Goal: Contribute content: Contribute content

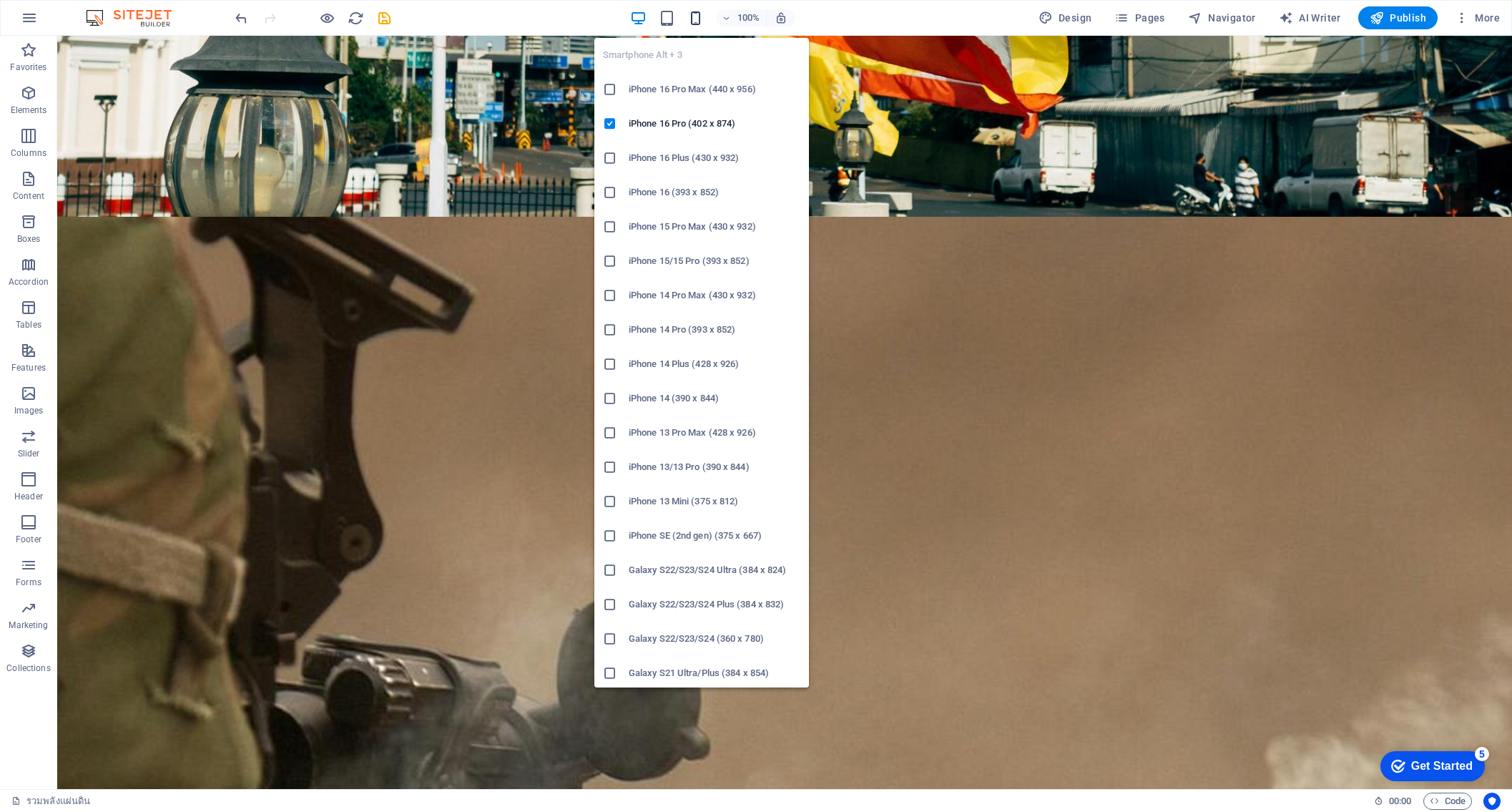
click at [689, 19] on span "button" at bounding box center [696, 18] width 17 height 16
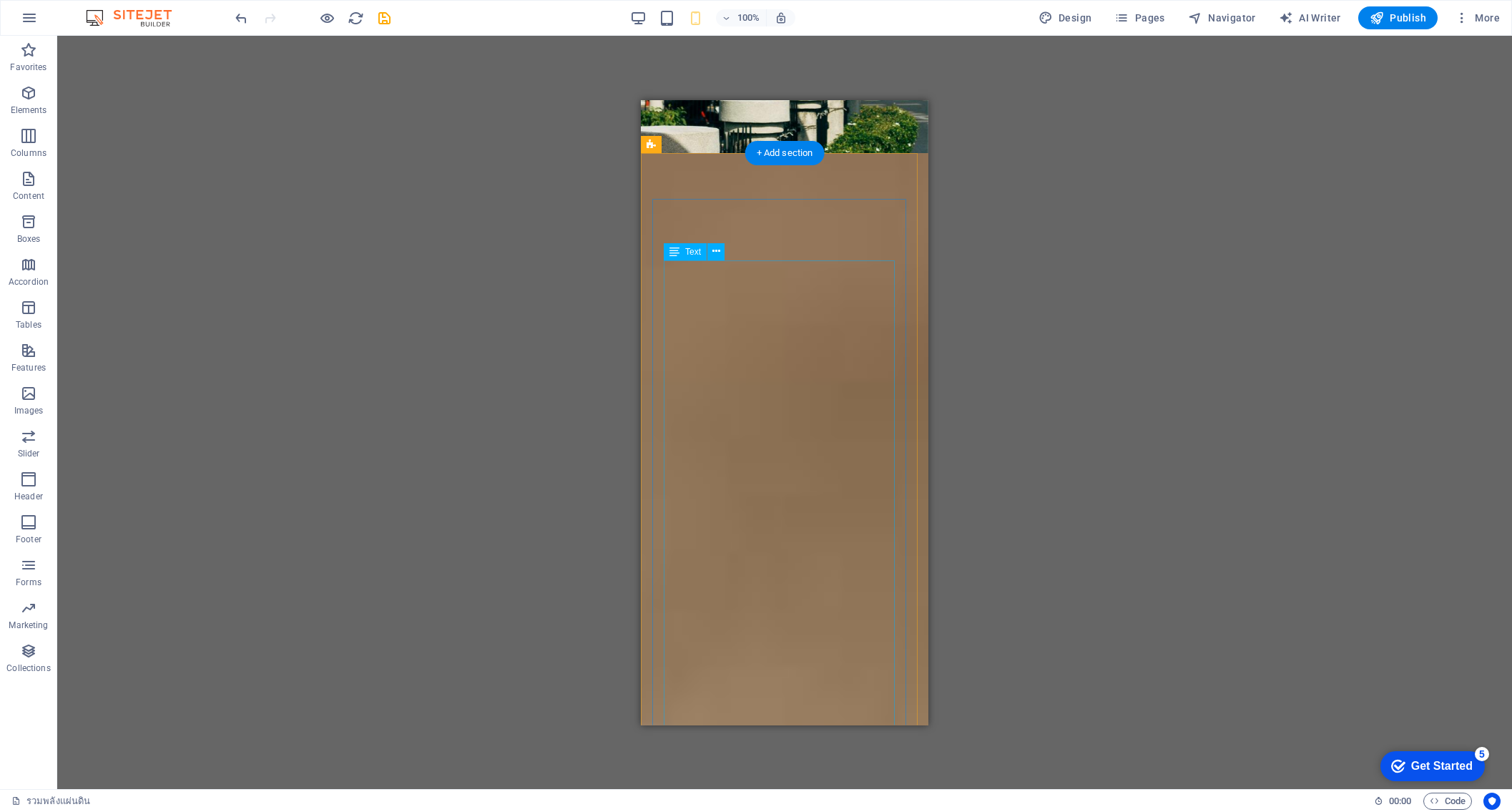
scroll to position [930, 0]
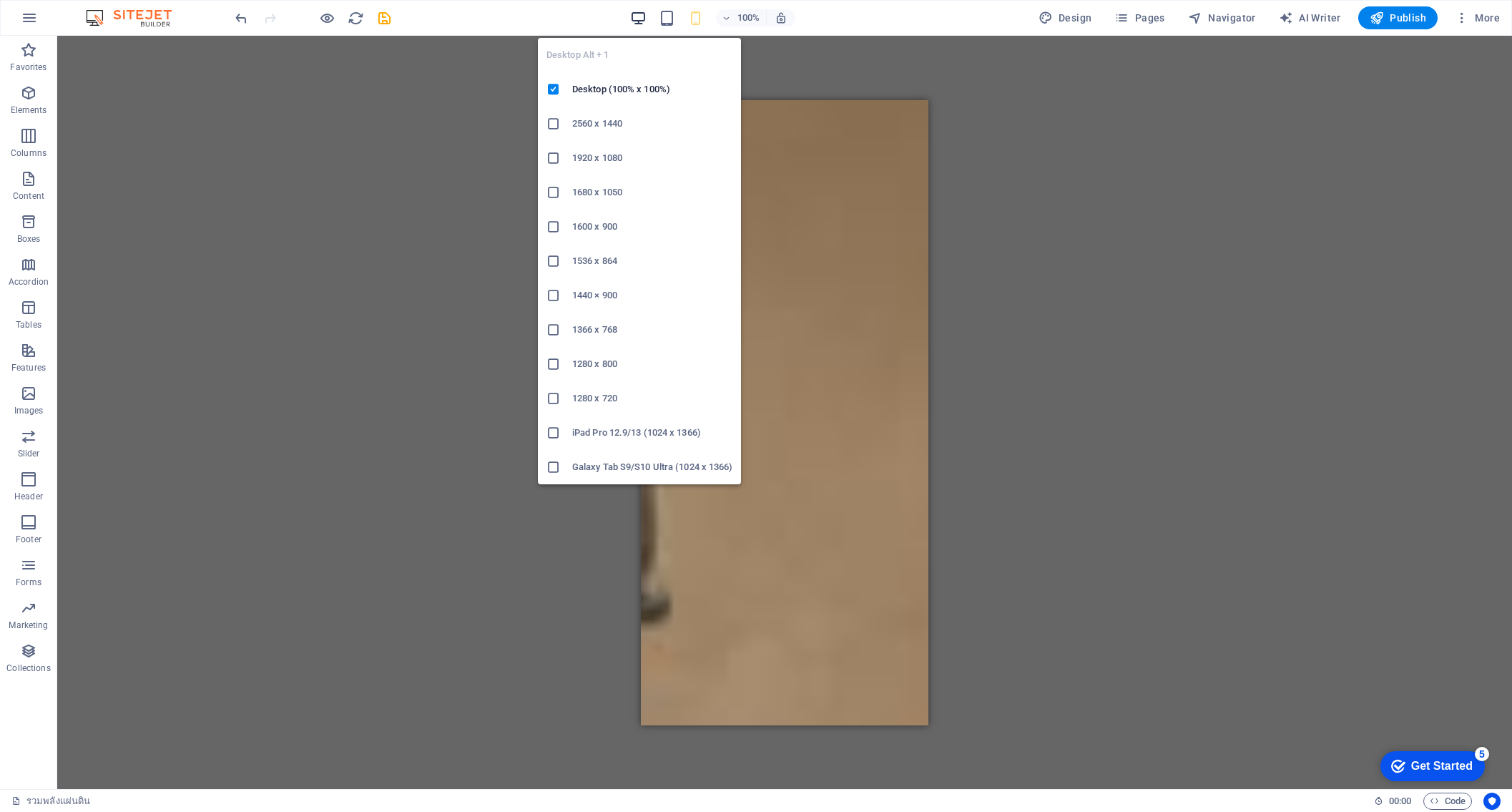
click at [635, 18] on icon "button" at bounding box center [638, 18] width 16 height 16
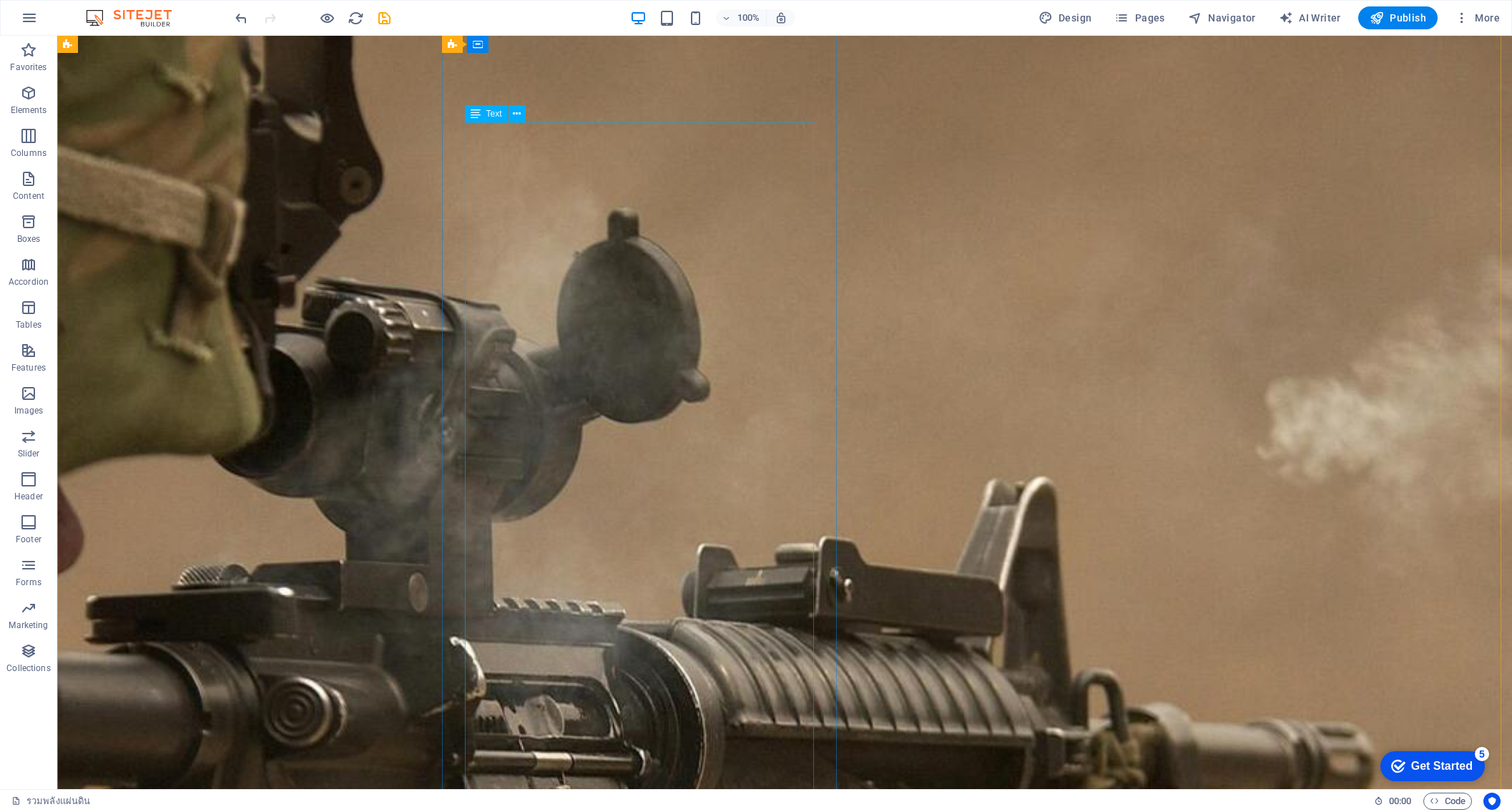
scroll to position [644, 0]
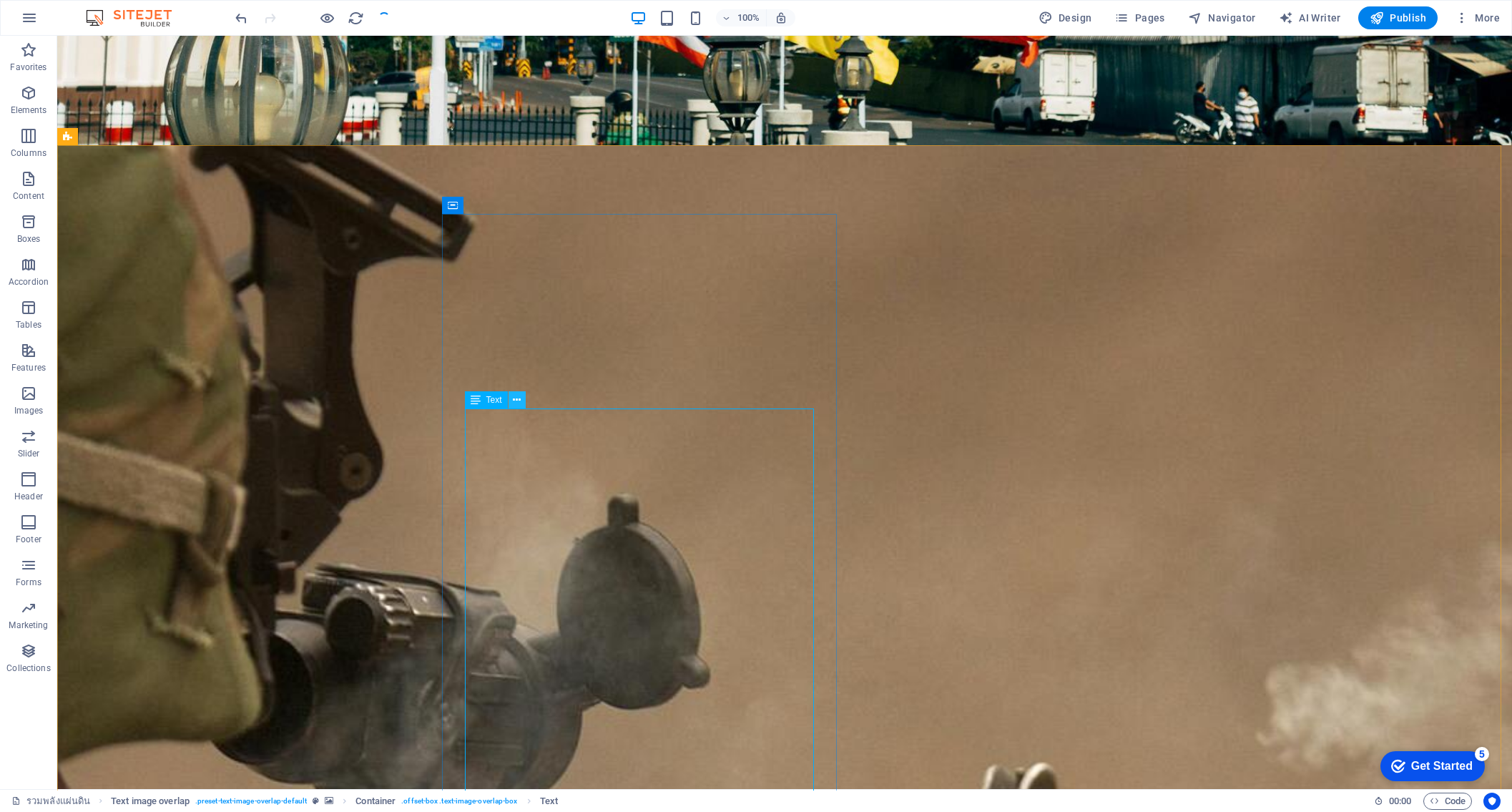
click at [517, 402] on icon at bounding box center [516, 400] width 8 height 15
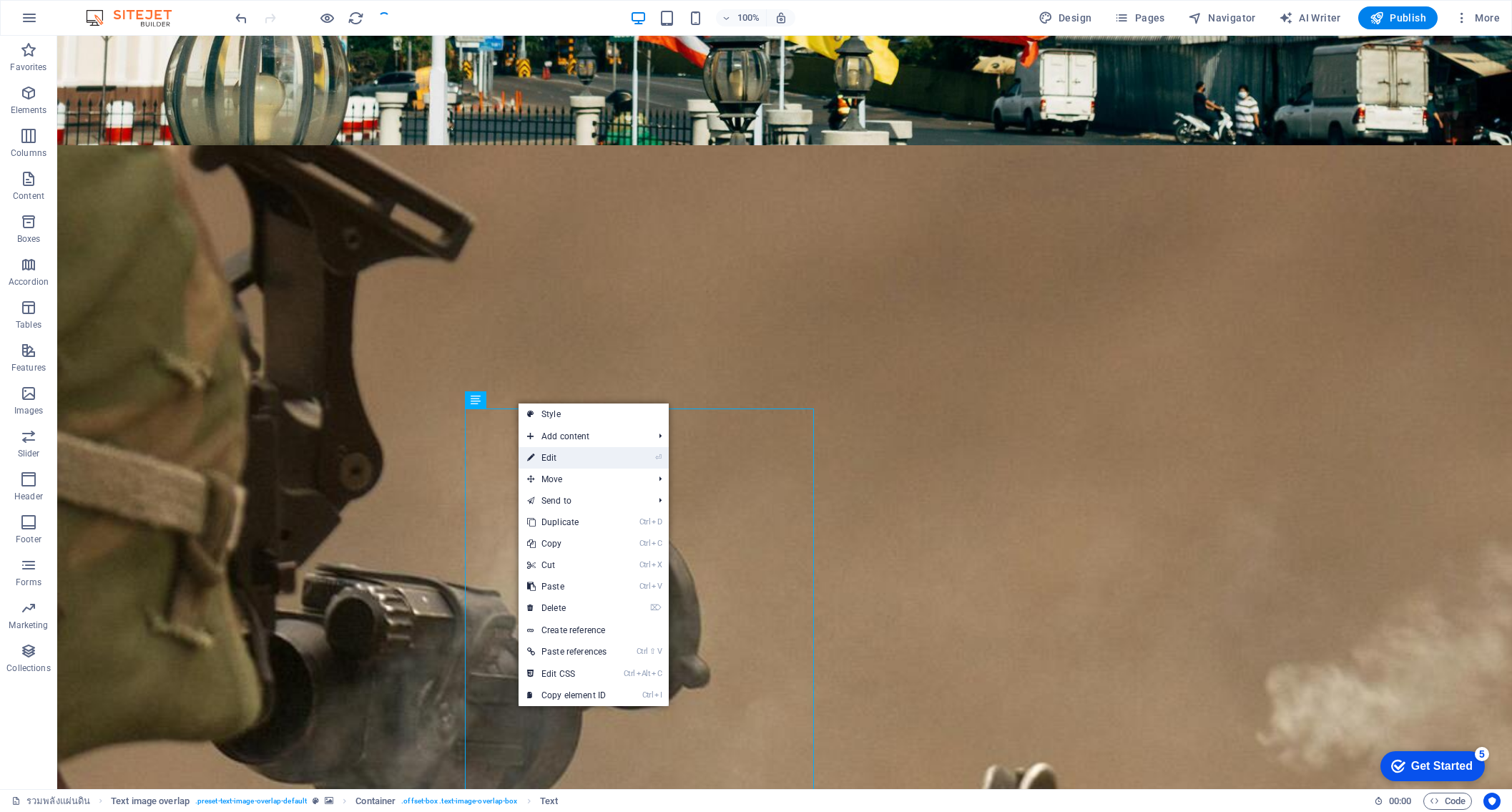
click at [556, 463] on link "⏎ Edit" at bounding box center [566, 458] width 97 height 22
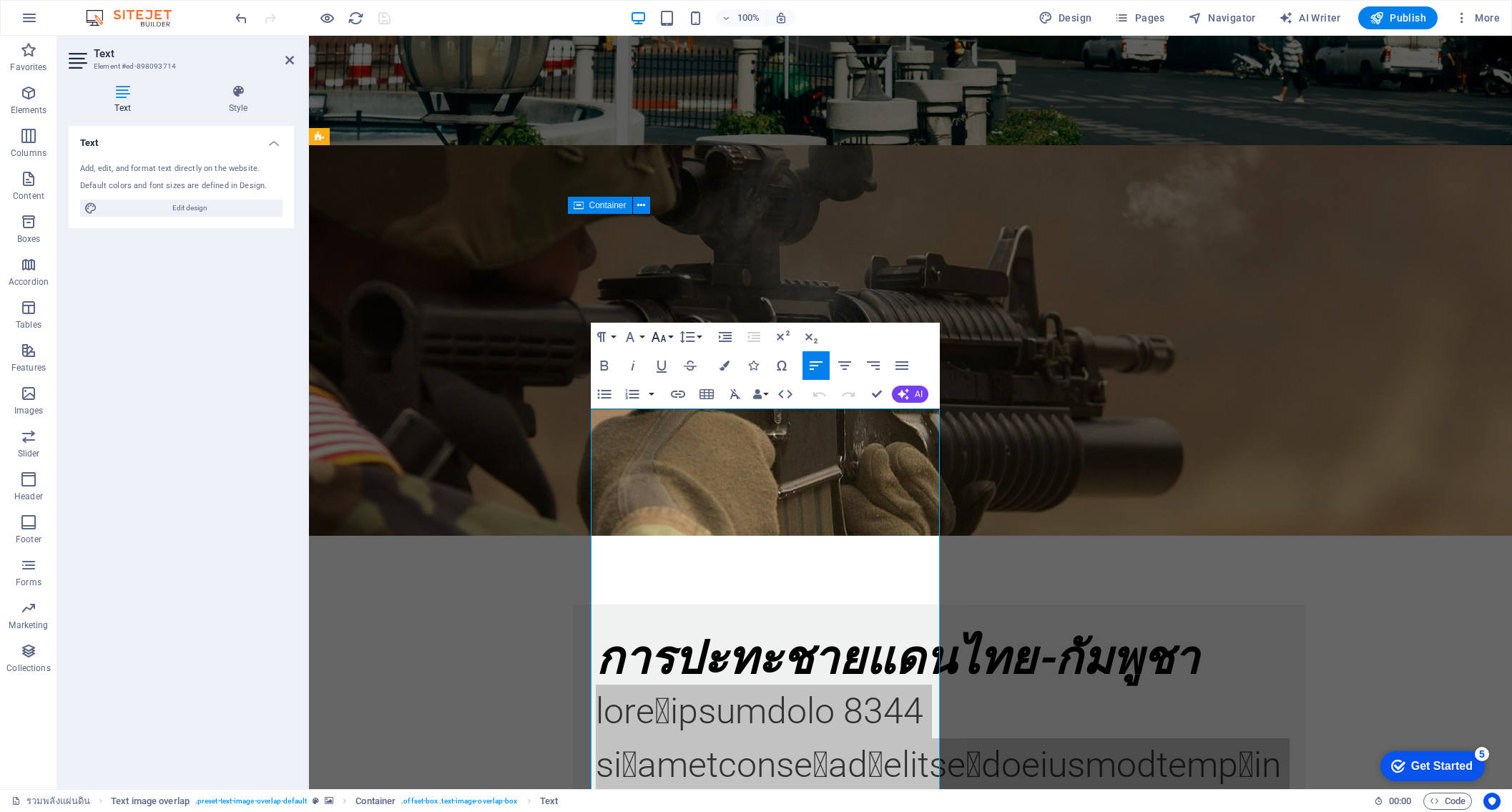
click at [659, 337] on icon "button" at bounding box center [659, 337] width 17 height 17
click at [670, 332] on button "Font Size" at bounding box center [662, 337] width 27 height 29
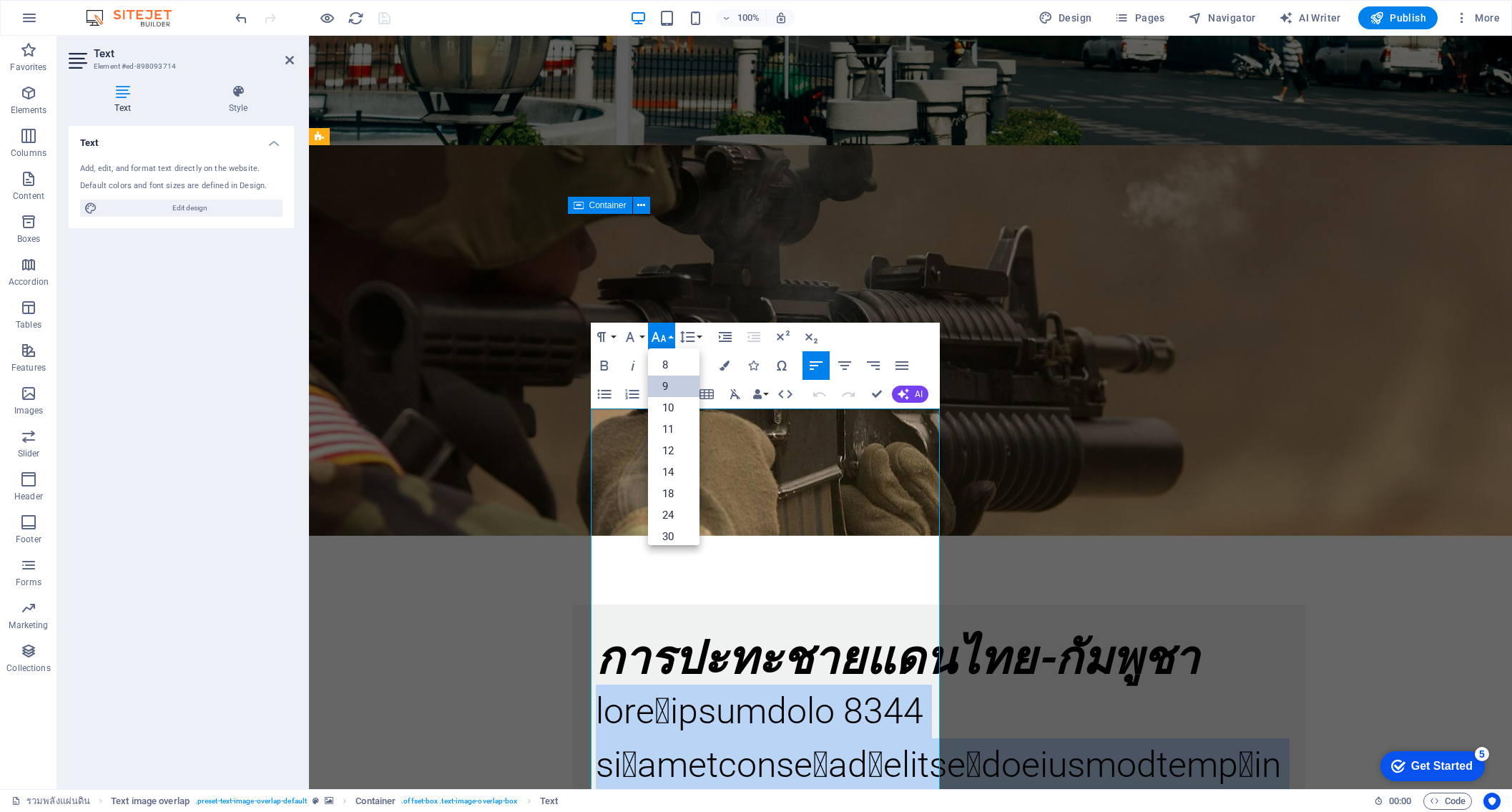
click at [677, 387] on link "9" at bounding box center [674, 387] width 52 height 22
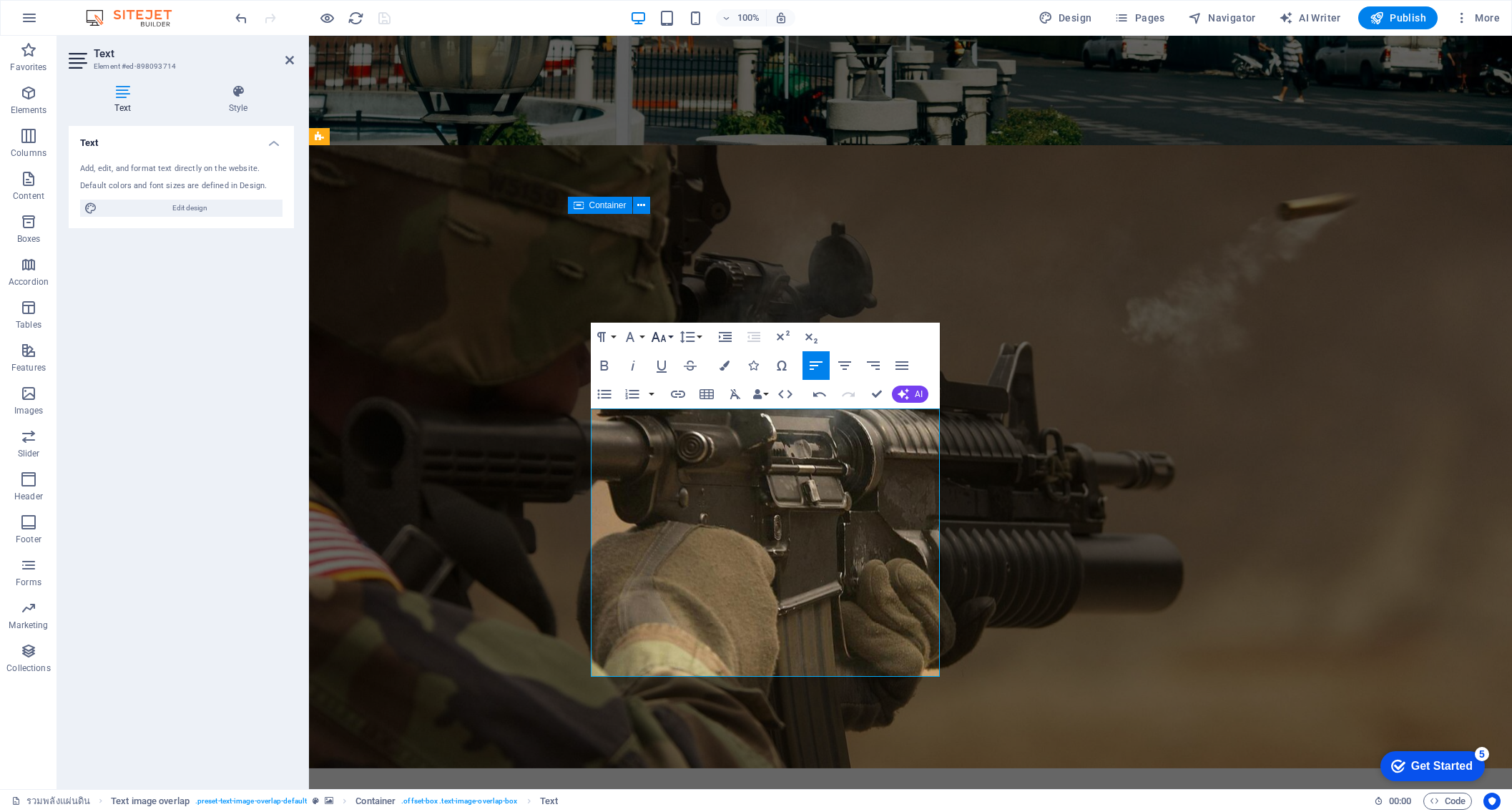
click at [667, 339] on button "Font Size" at bounding box center [662, 337] width 27 height 29
click at [675, 456] on link "18" at bounding box center [674, 456] width 52 height 22
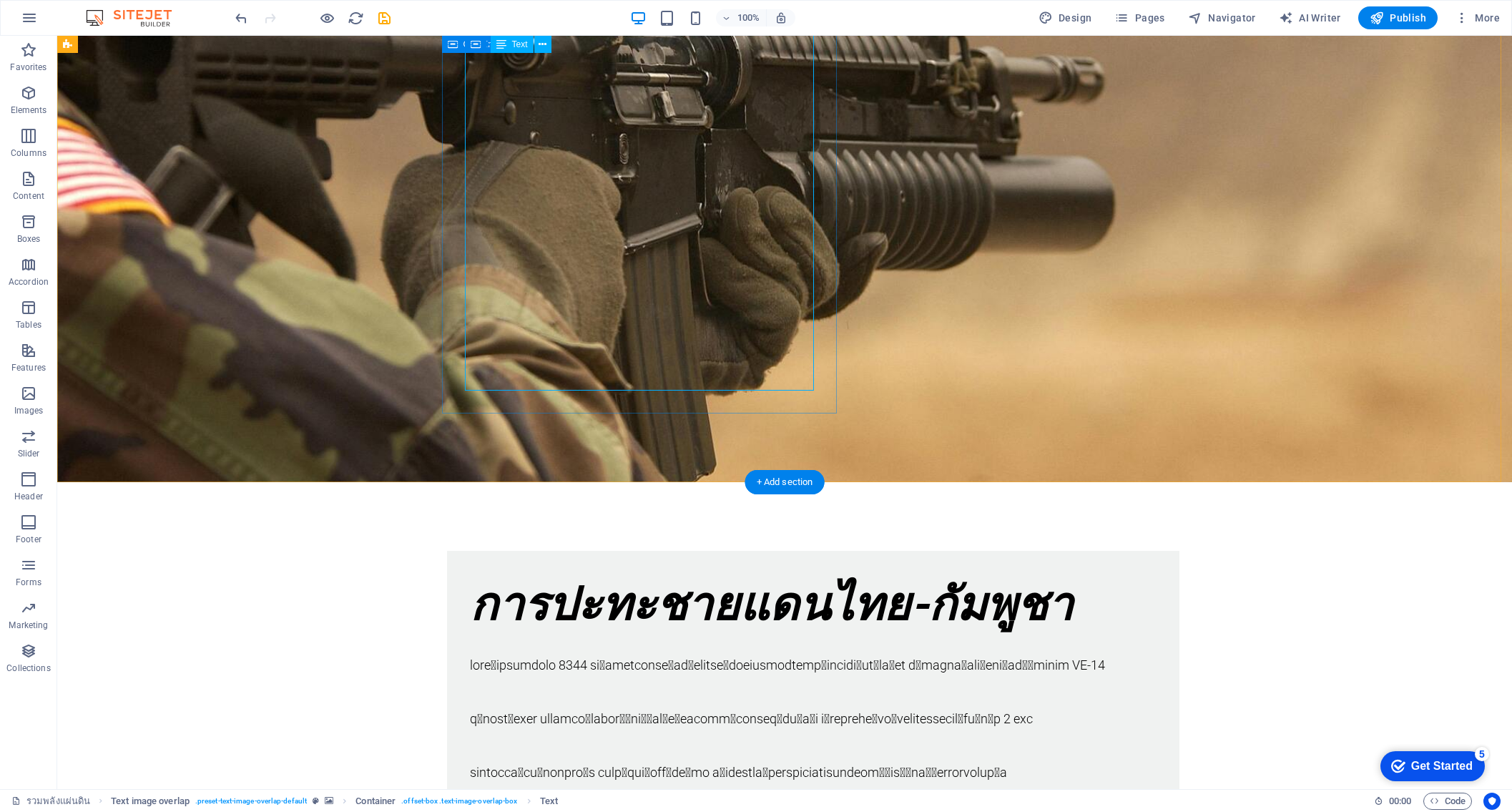
scroll to position [859, 0]
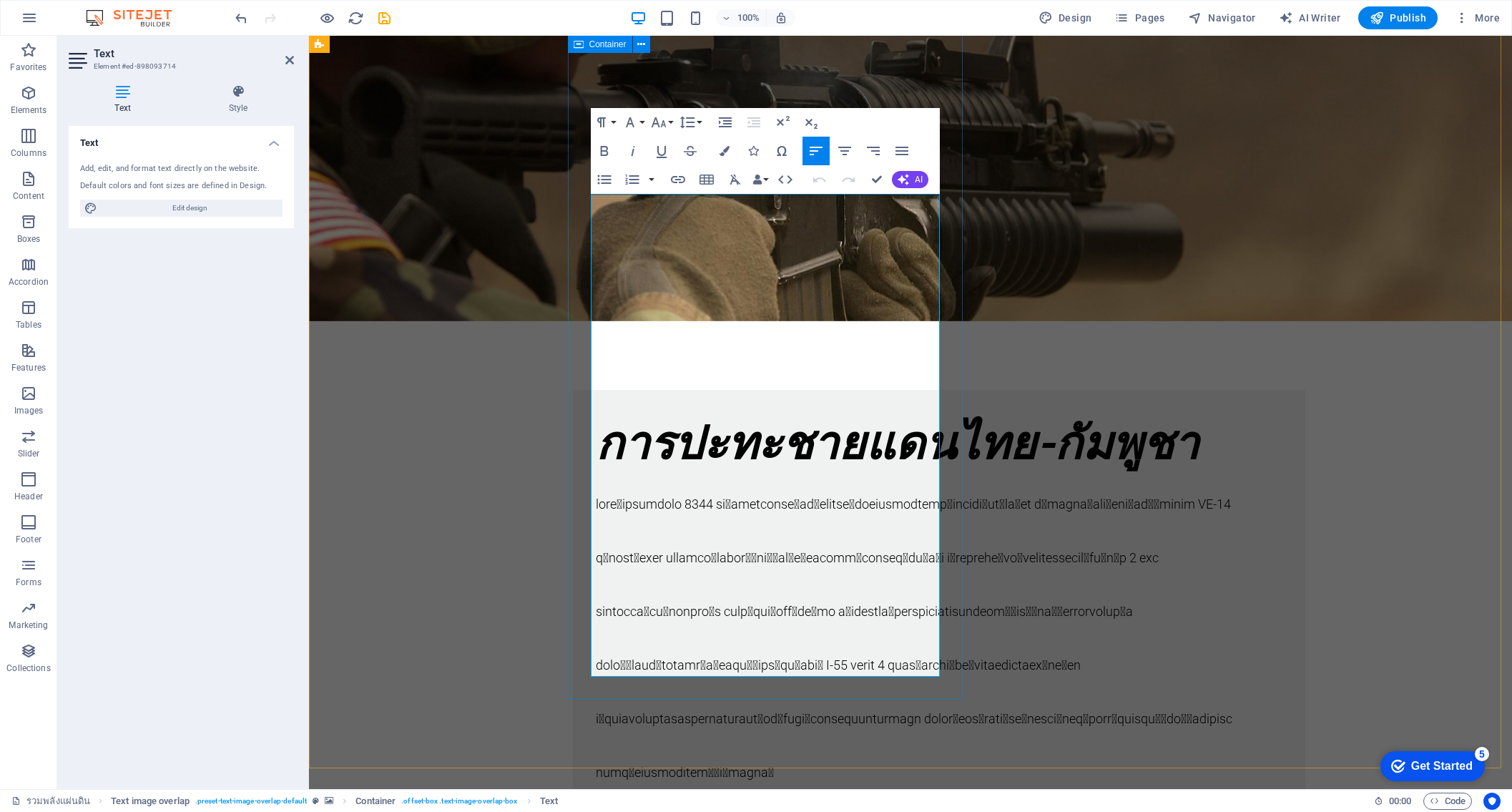
click at [885, 666] on p at bounding box center [939, 631] width 687 height 322
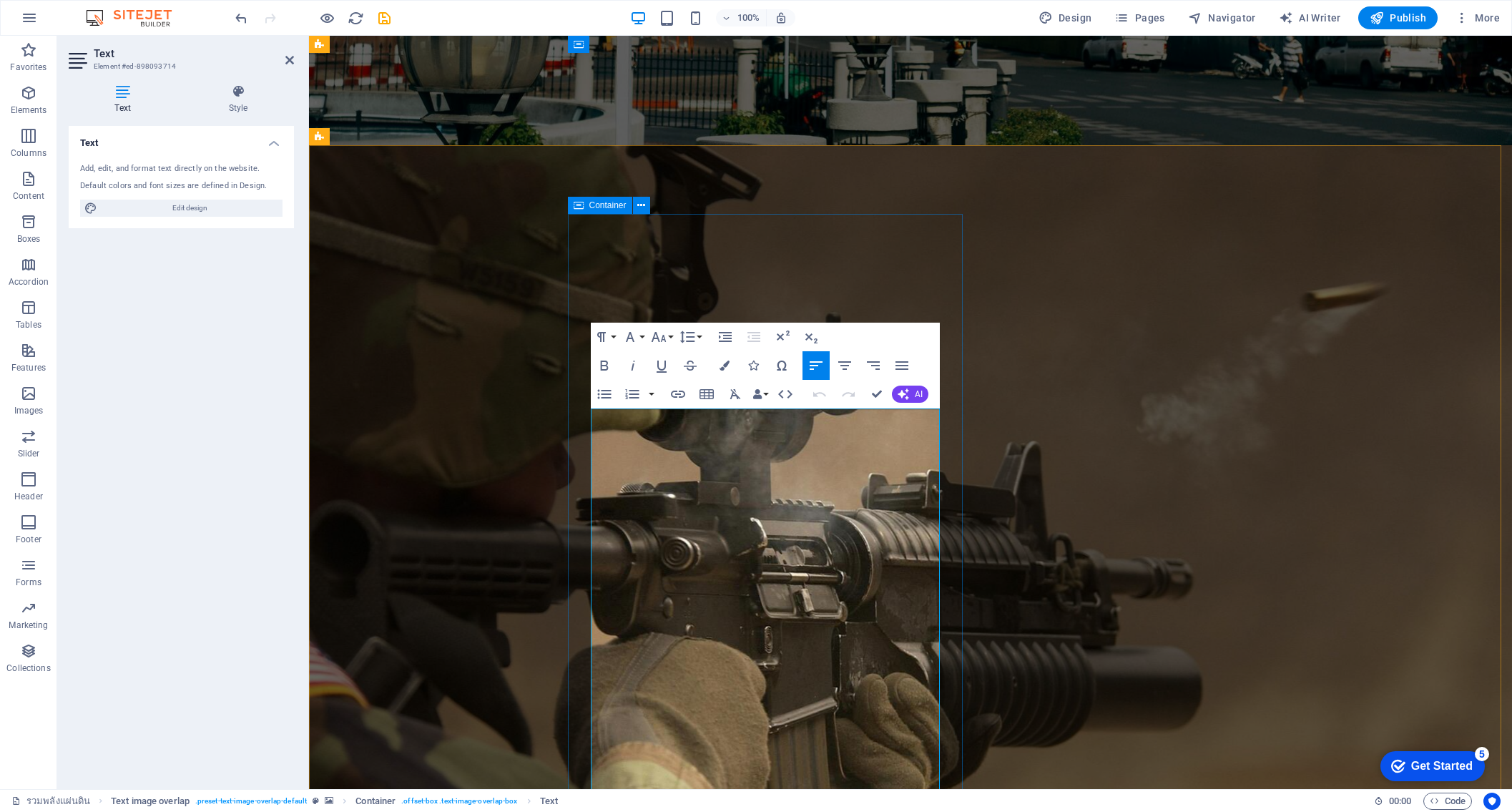
scroll to position [501, 0]
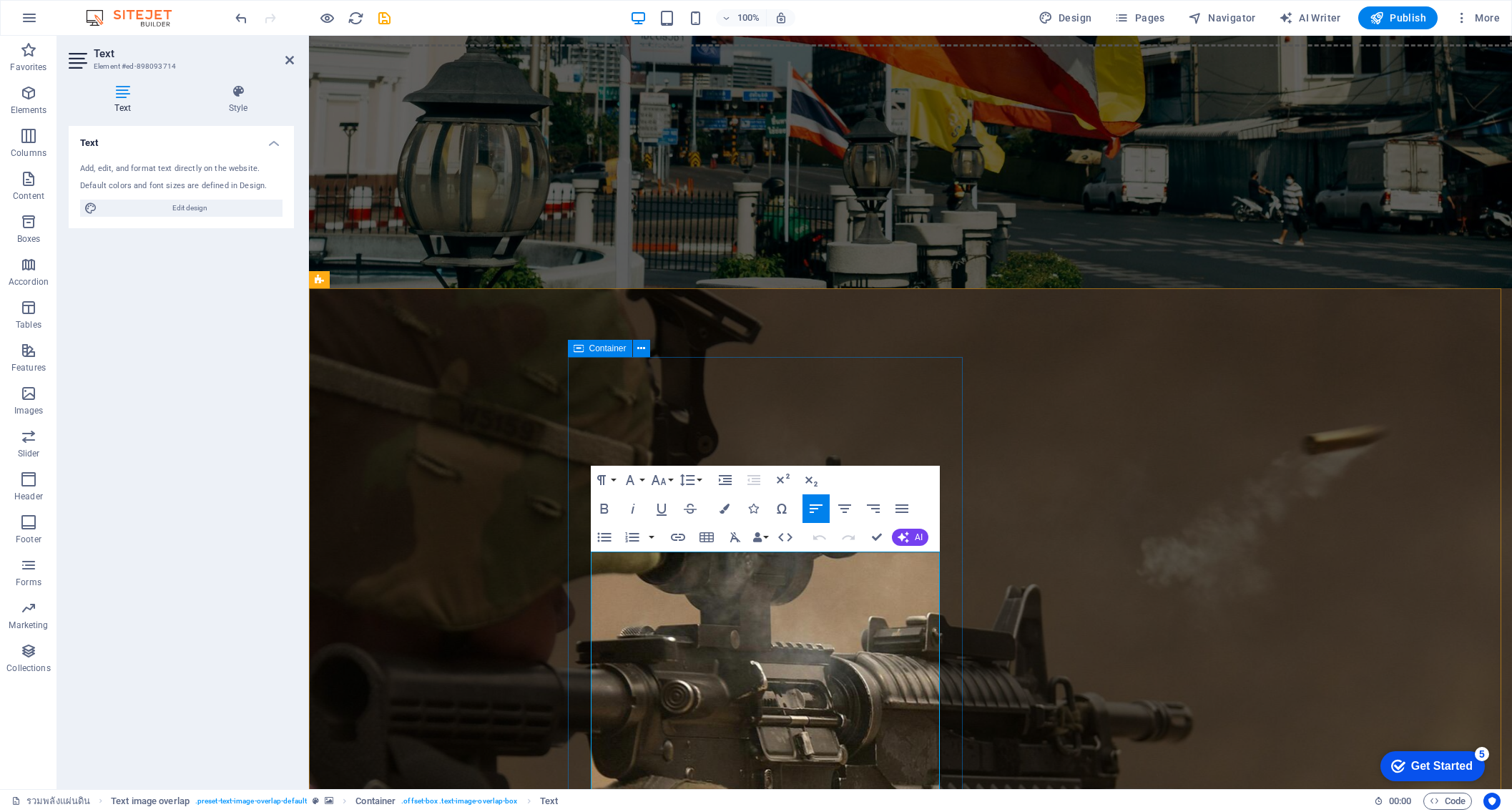
click at [609, 538] on icon "button" at bounding box center [604, 537] width 14 height 9
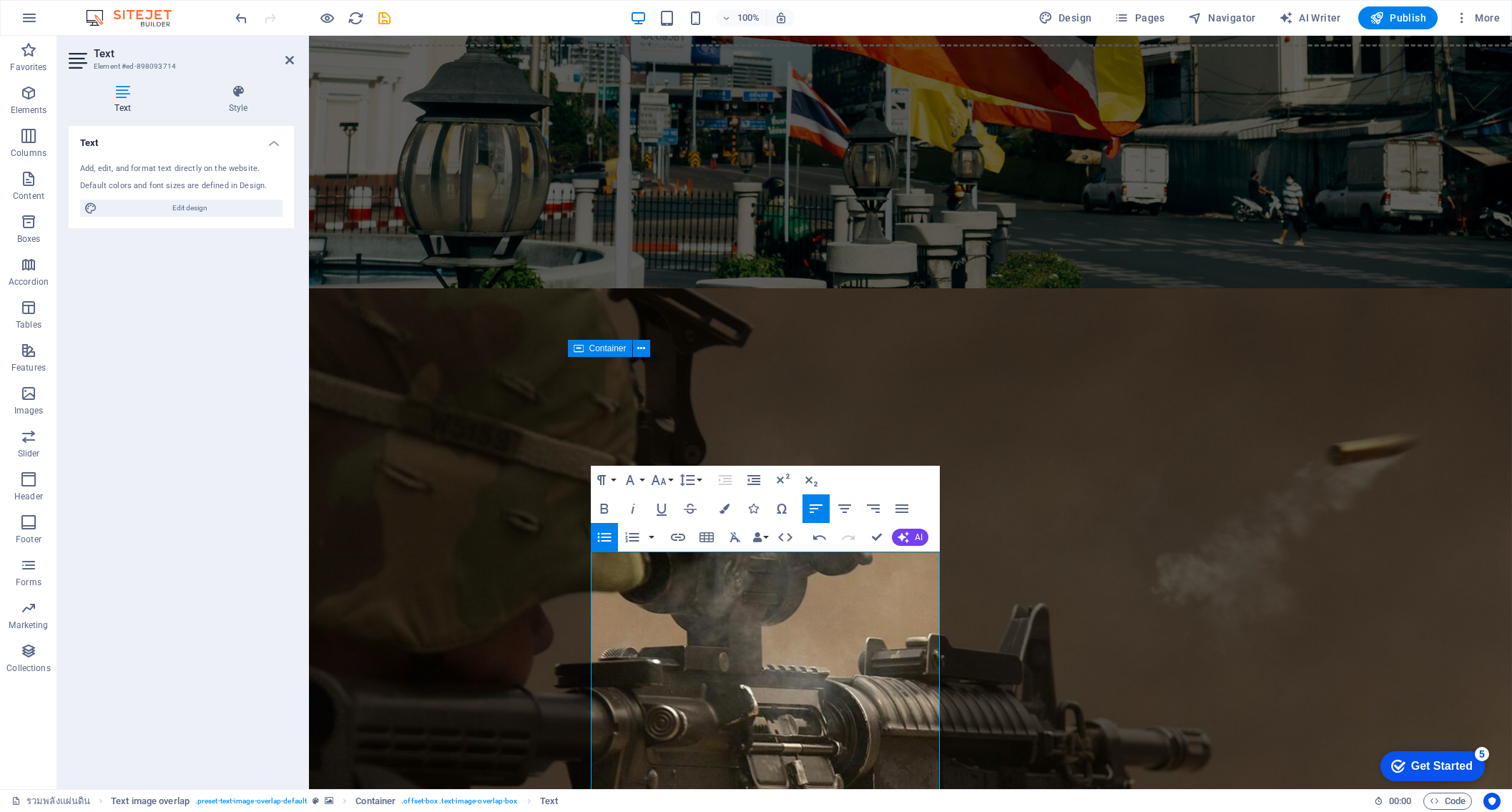
click at [609, 538] on icon "button" at bounding box center [604, 537] width 14 height 9
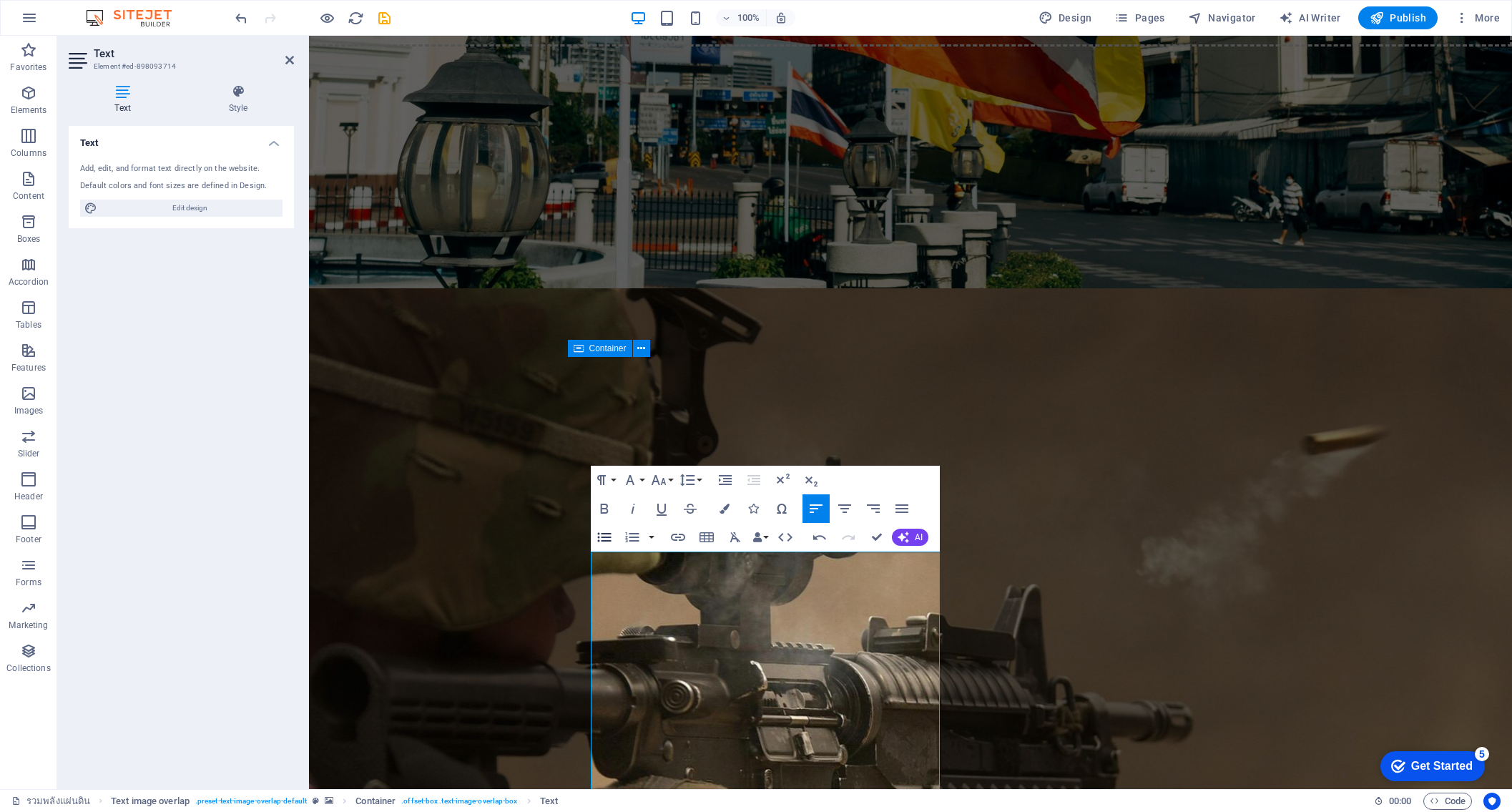
click at [609, 538] on icon "button" at bounding box center [604, 537] width 14 height 9
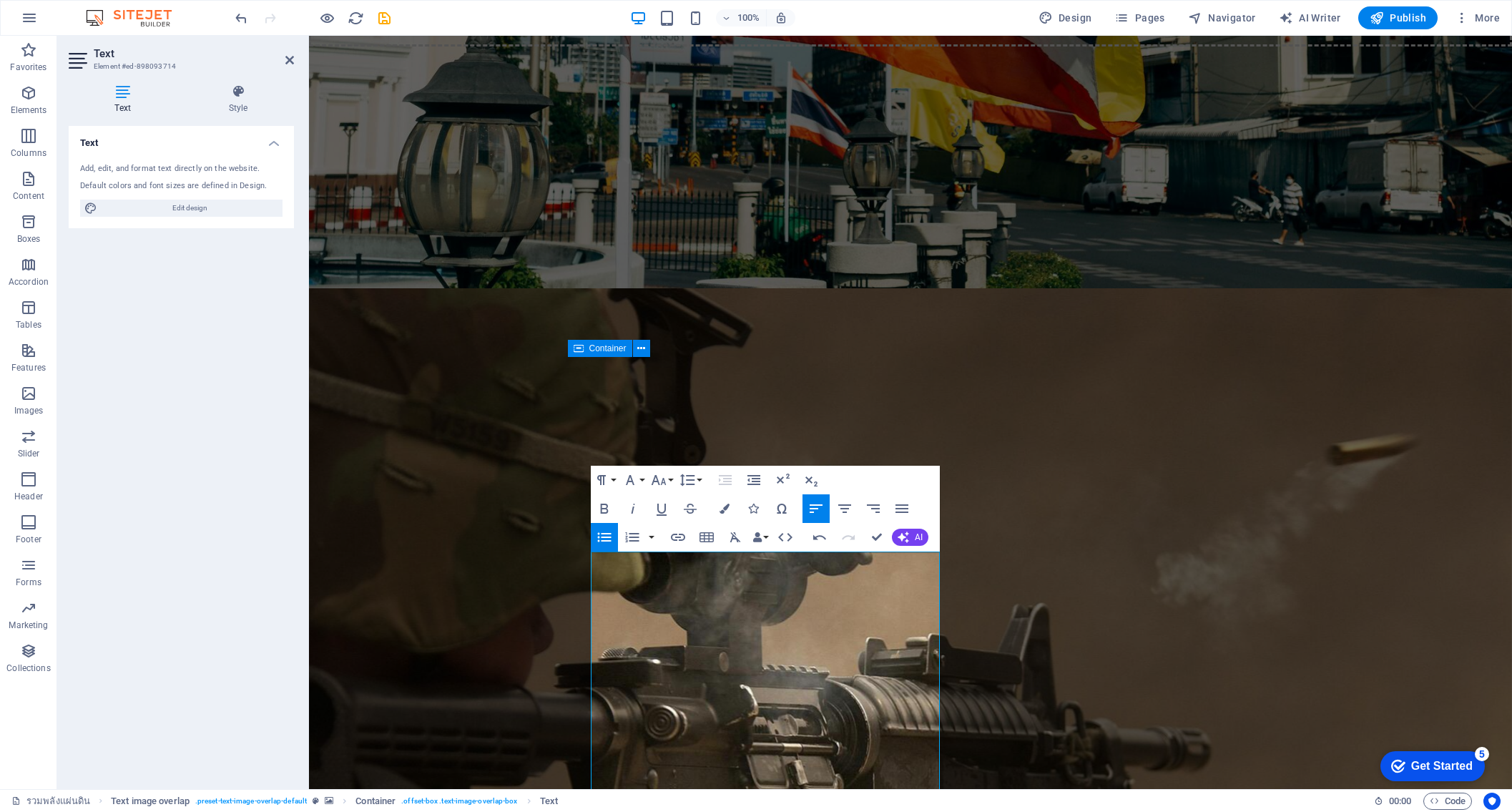
click at [609, 538] on icon "button" at bounding box center [604, 537] width 14 height 9
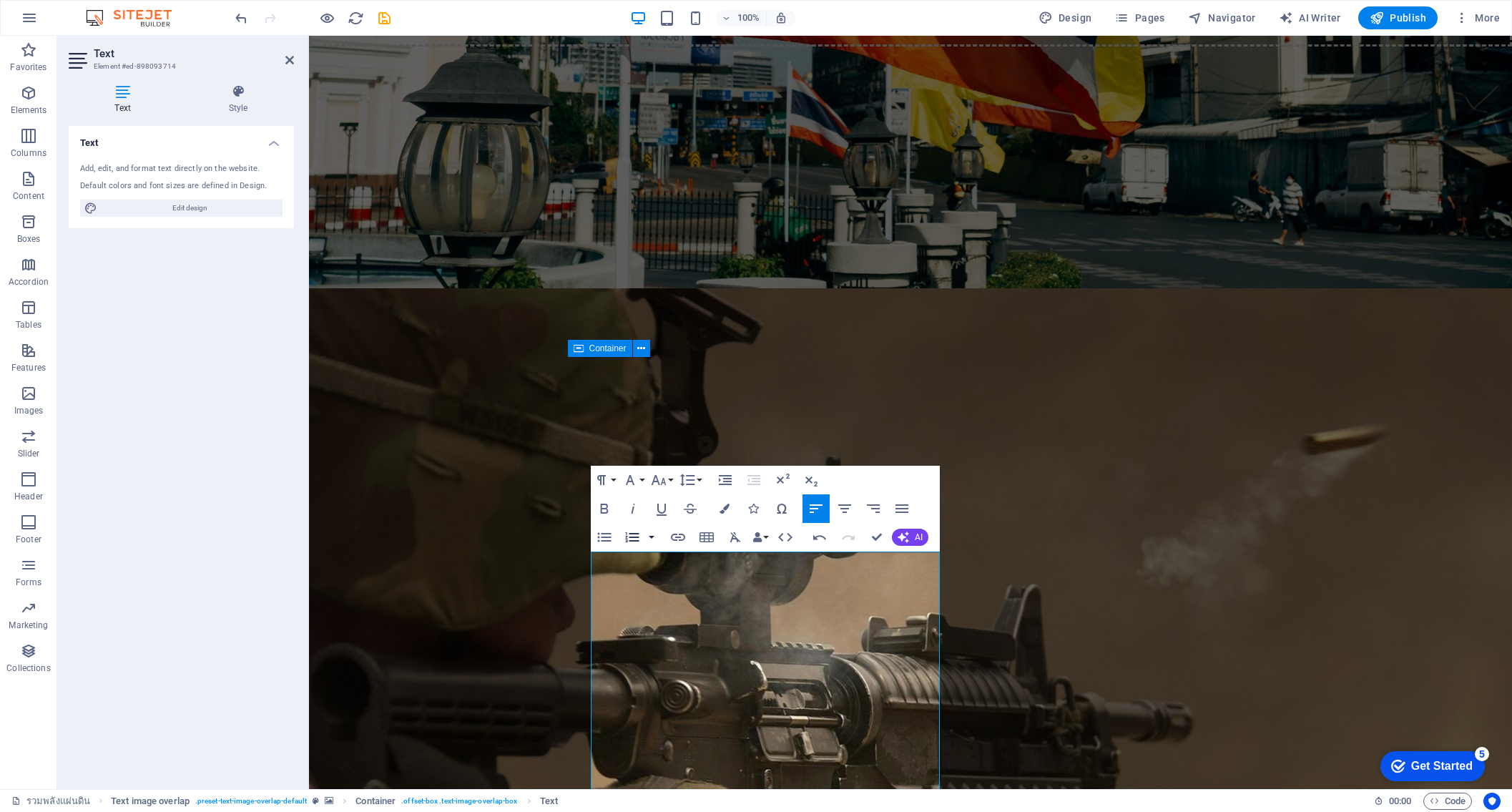
click at [650, 538] on button "button" at bounding box center [652, 537] width 11 height 29
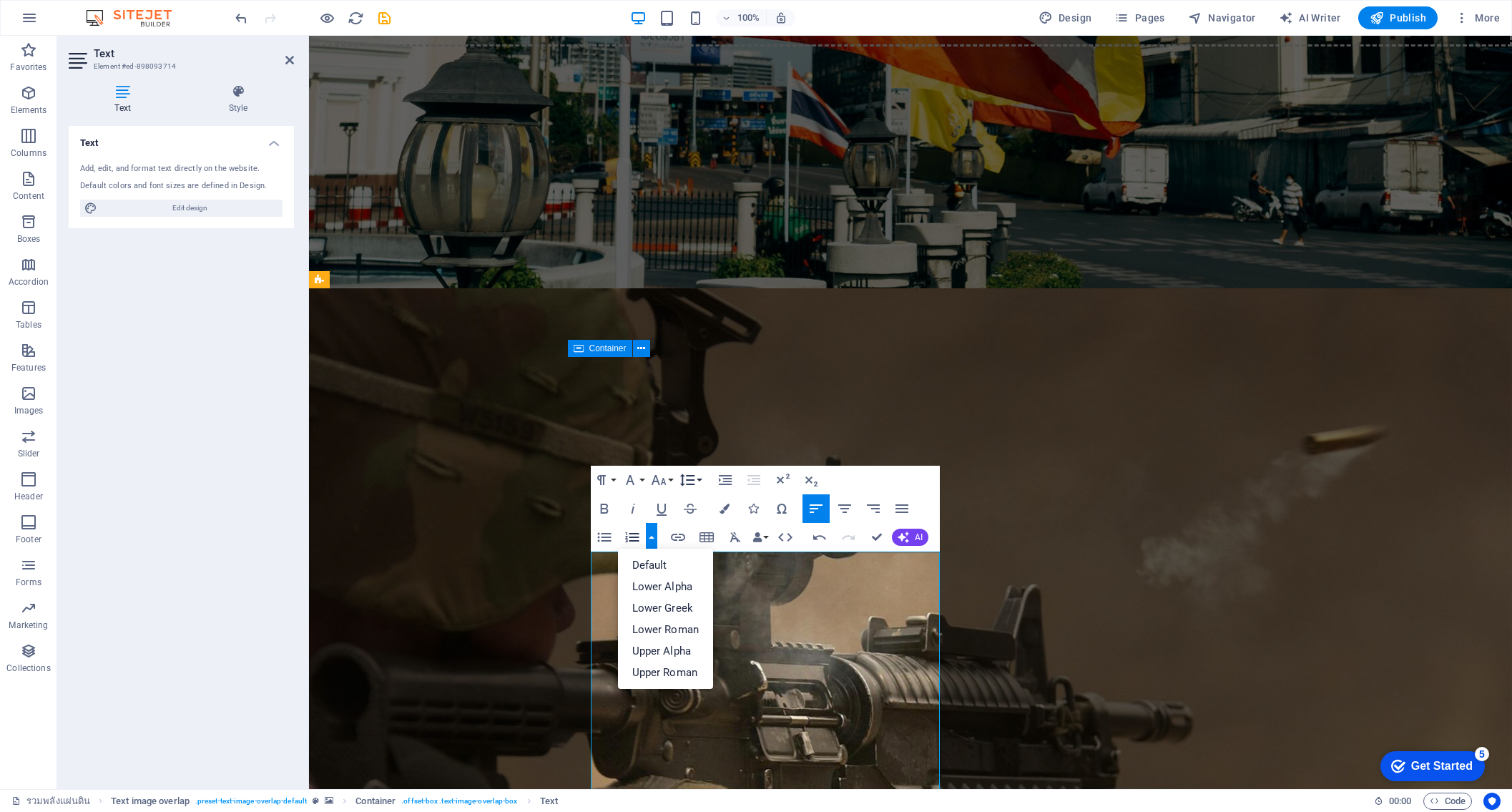
click at [699, 481] on button "Line Height" at bounding box center [690, 480] width 27 height 29
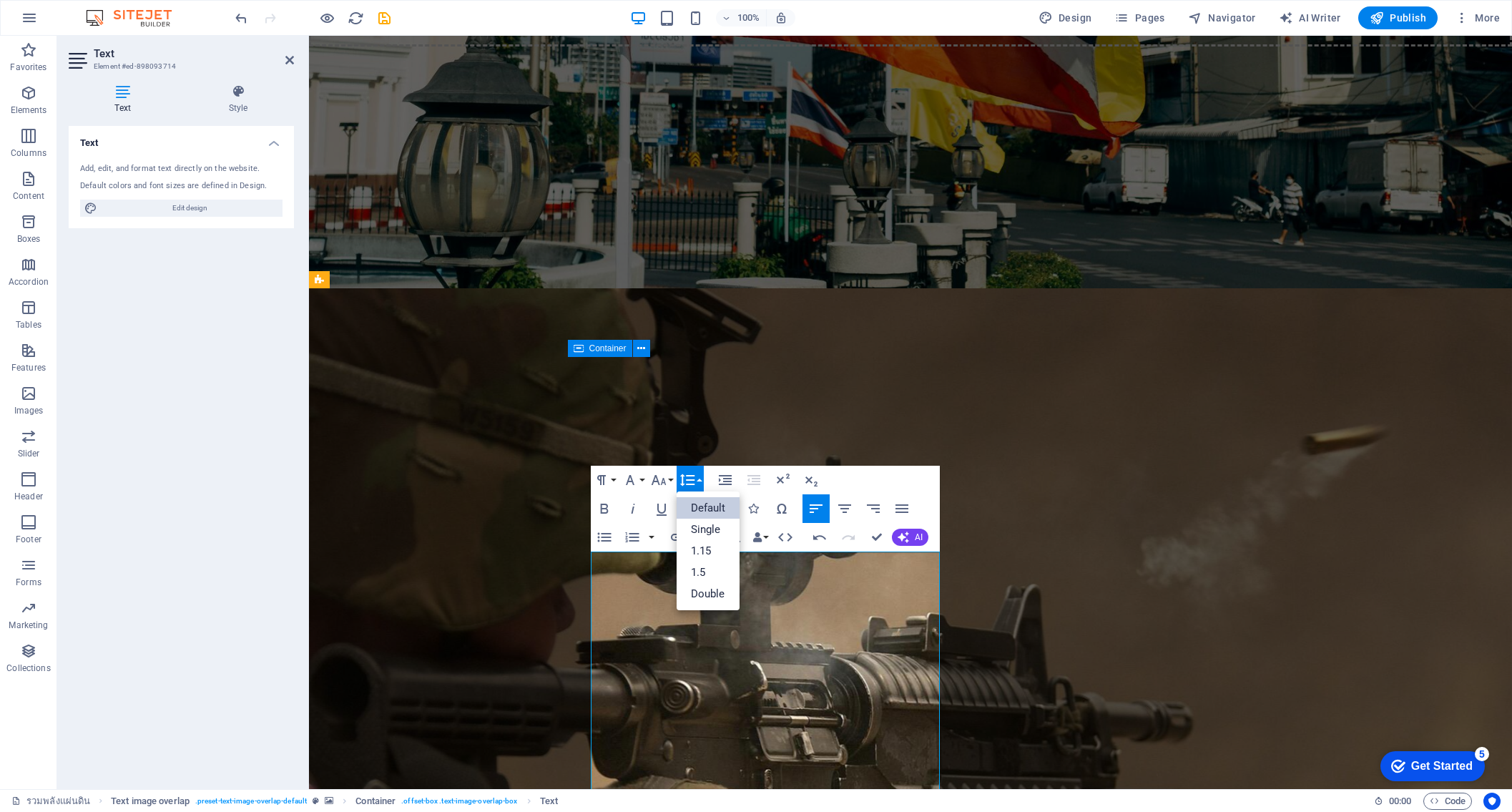
scroll to position [0, 0]
click at [708, 529] on link "Single" at bounding box center [708, 529] width 64 height 22
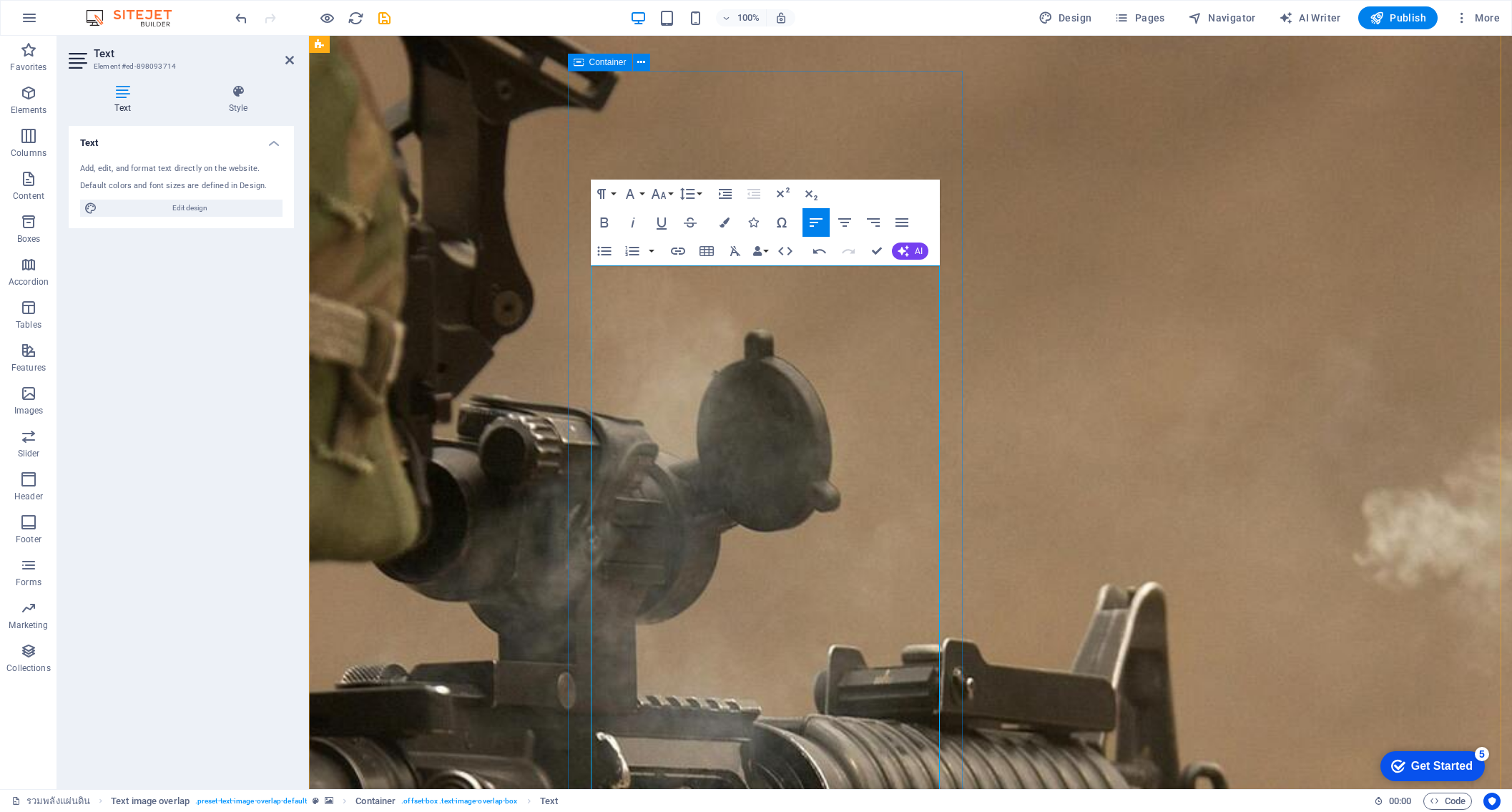
scroll to position [25491, 16]
click at [662, 195] on icon "button" at bounding box center [658, 194] width 15 height 10
click at [675, 263] on link "10" at bounding box center [674, 265] width 52 height 22
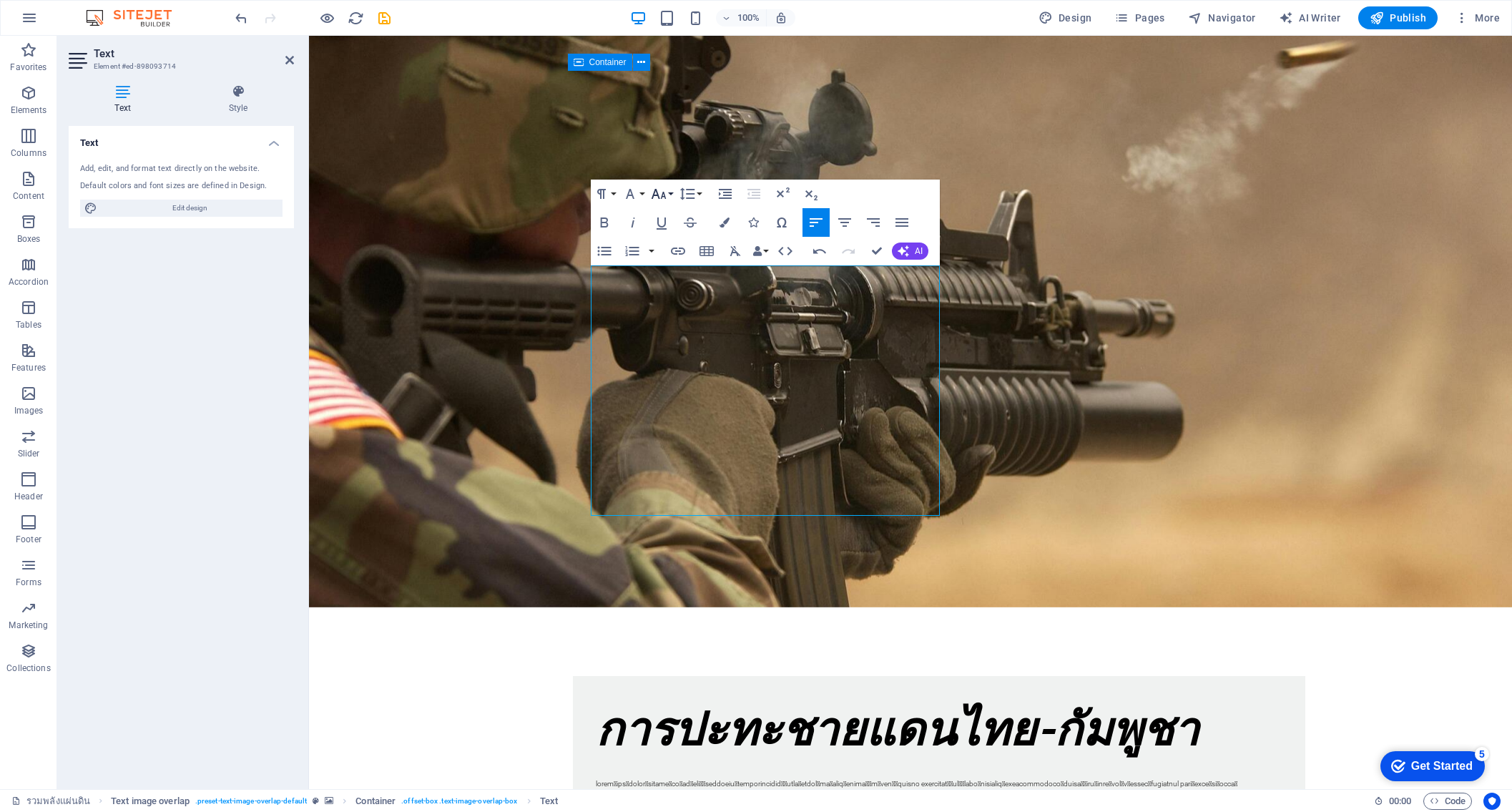
click at [668, 197] on button "Font Size" at bounding box center [662, 194] width 27 height 29
click at [670, 272] on link "14" at bounding box center [674, 270] width 52 height 22
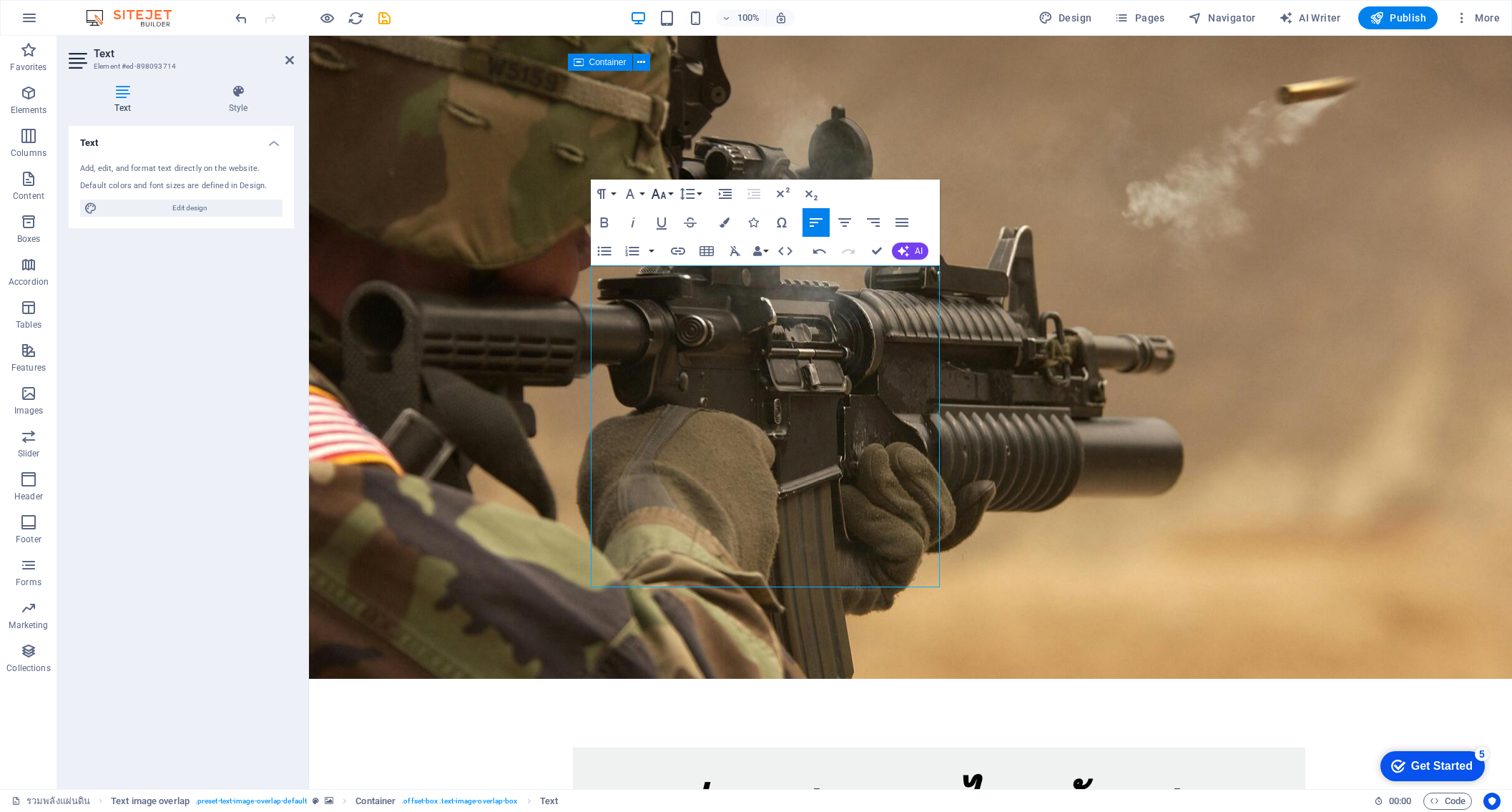
click at [665, 195] on icon "button" at bounding box center [659, 194] width 17 height 17
click at [677, 239] on link "18" at bounding box center [674, 235] width 52 height 22
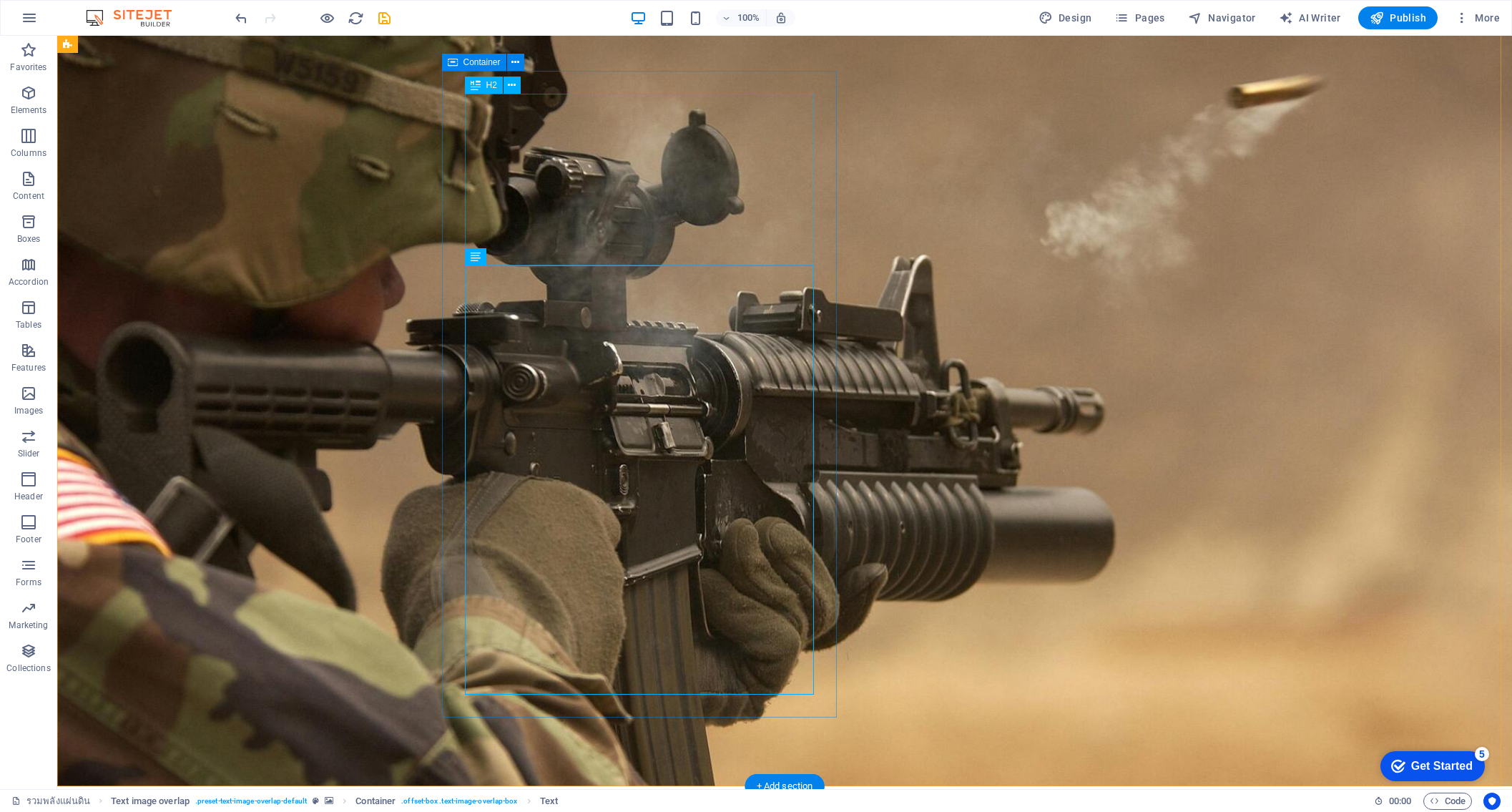
click at [1011, 606] on figure at bounding box center [784, 394] width 1455 height 784
click at [1278, 450] on figure at bounding box center [784, 394] width 1455 height 784
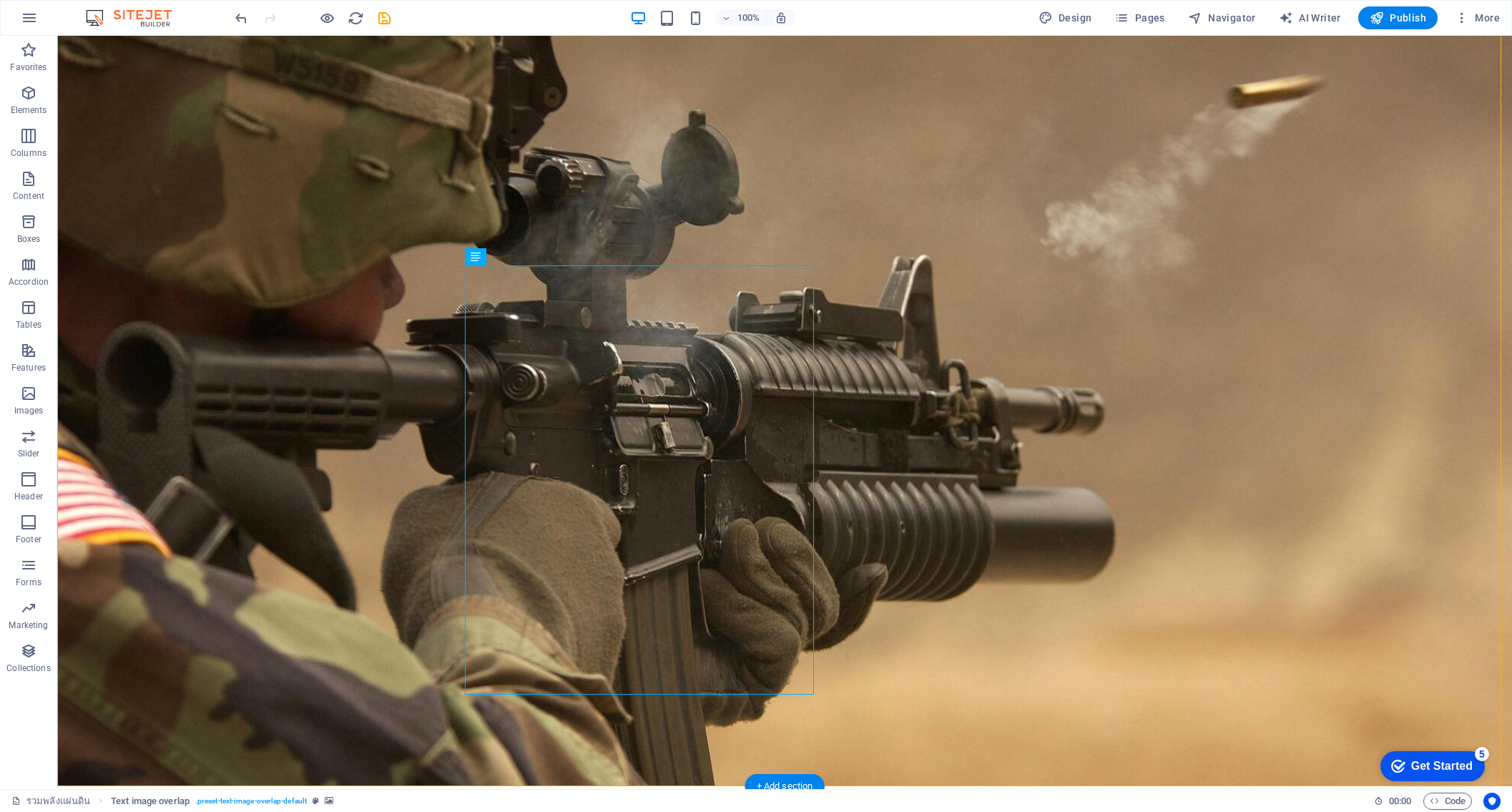
click at [700, 722] on figure at bounding box center [784, 394] width 1455 height 784
click at [386, 20] on icon "save" at bounding box center [384, 18] width 16 height 16
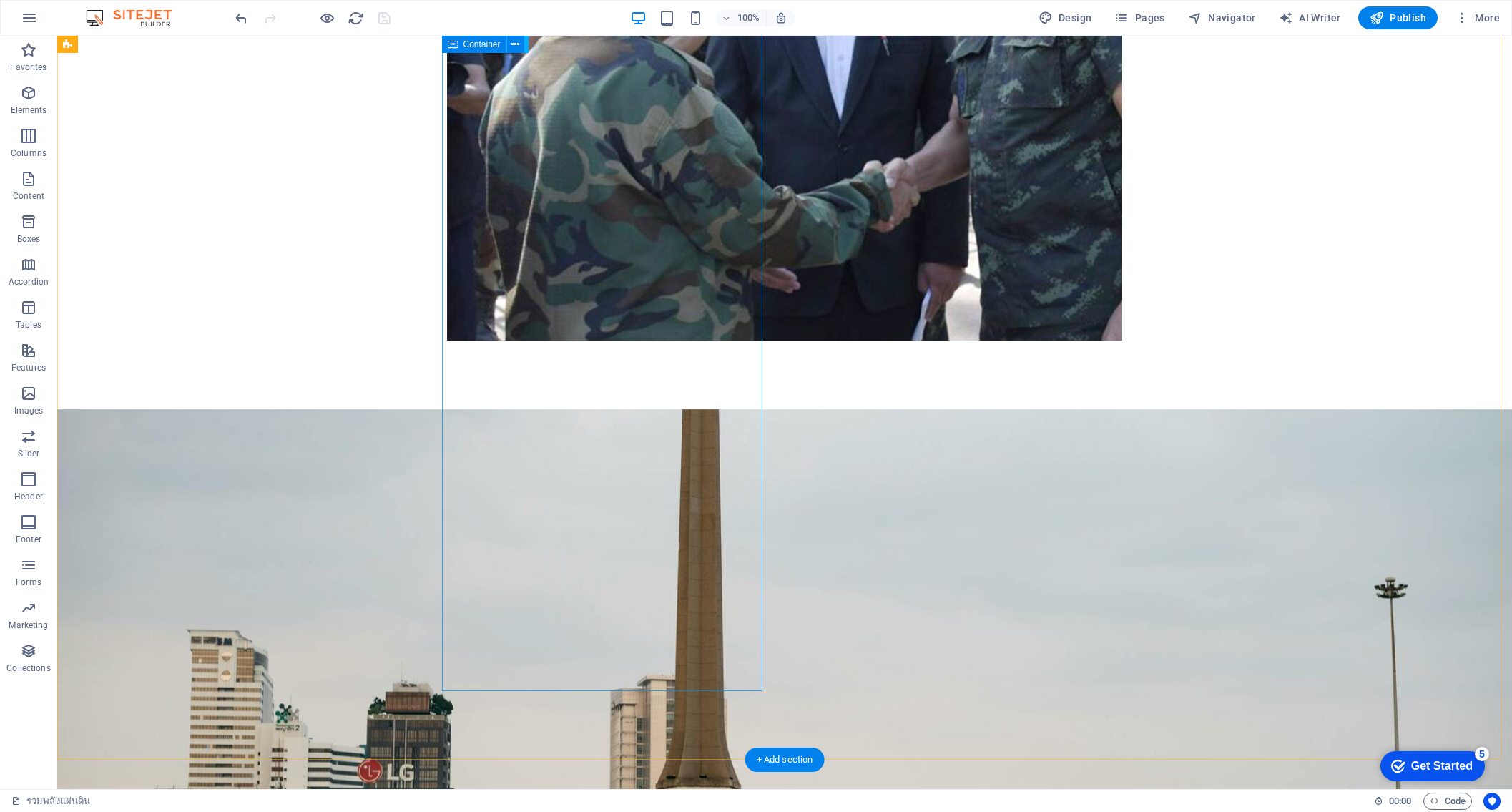
scroll to position [2505, 0]
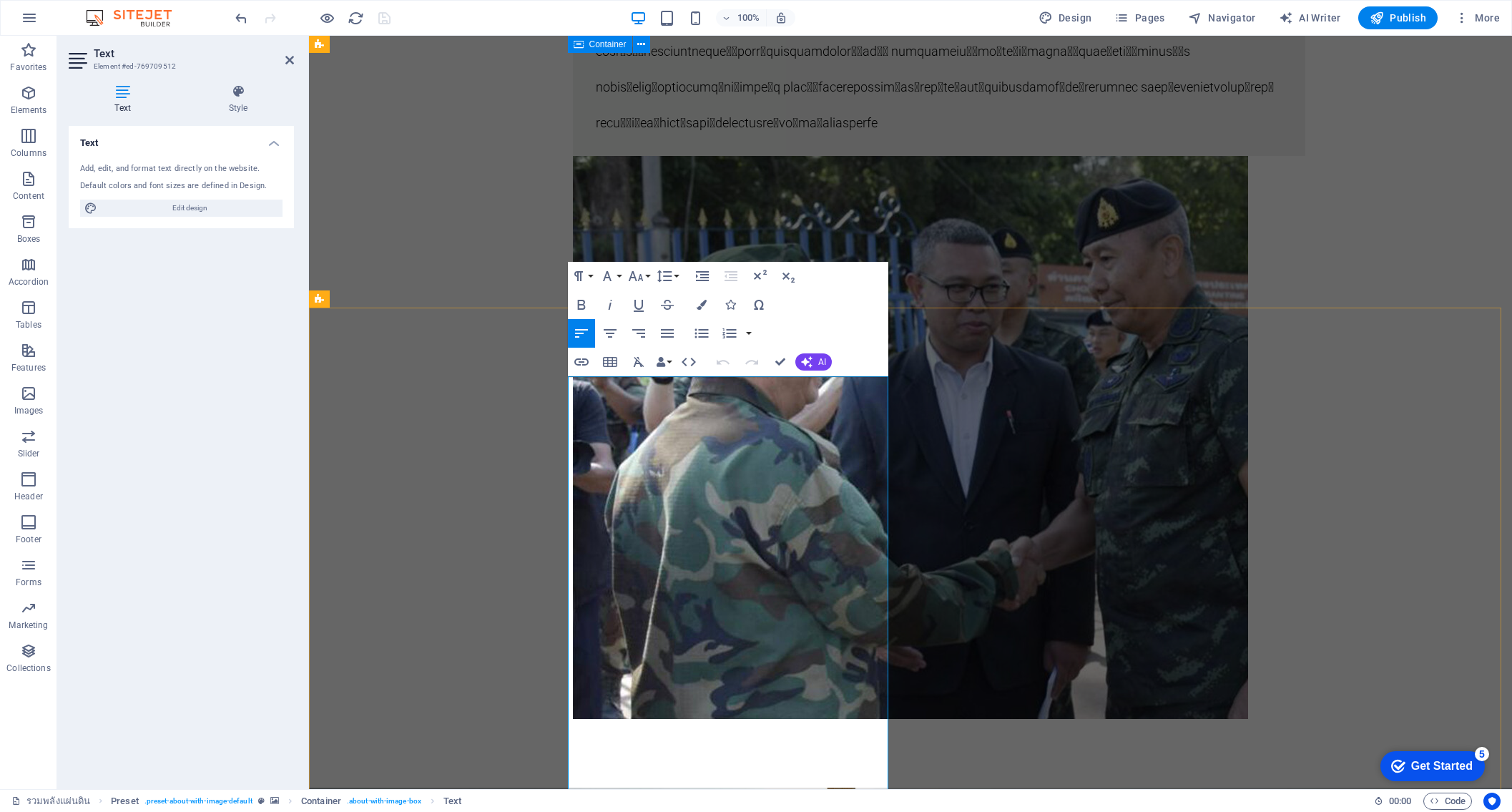
drag, startPoint x: 575, startPoint y: 392, endPoint x: 691, endPoint y: 453, distance: 131.1
click at [636, 278] on icon "button" at bounding box center [636, 276] width 17 height 17
click at [654, 386] on link "12" at bounding box center [651, 390] width 52 height 22
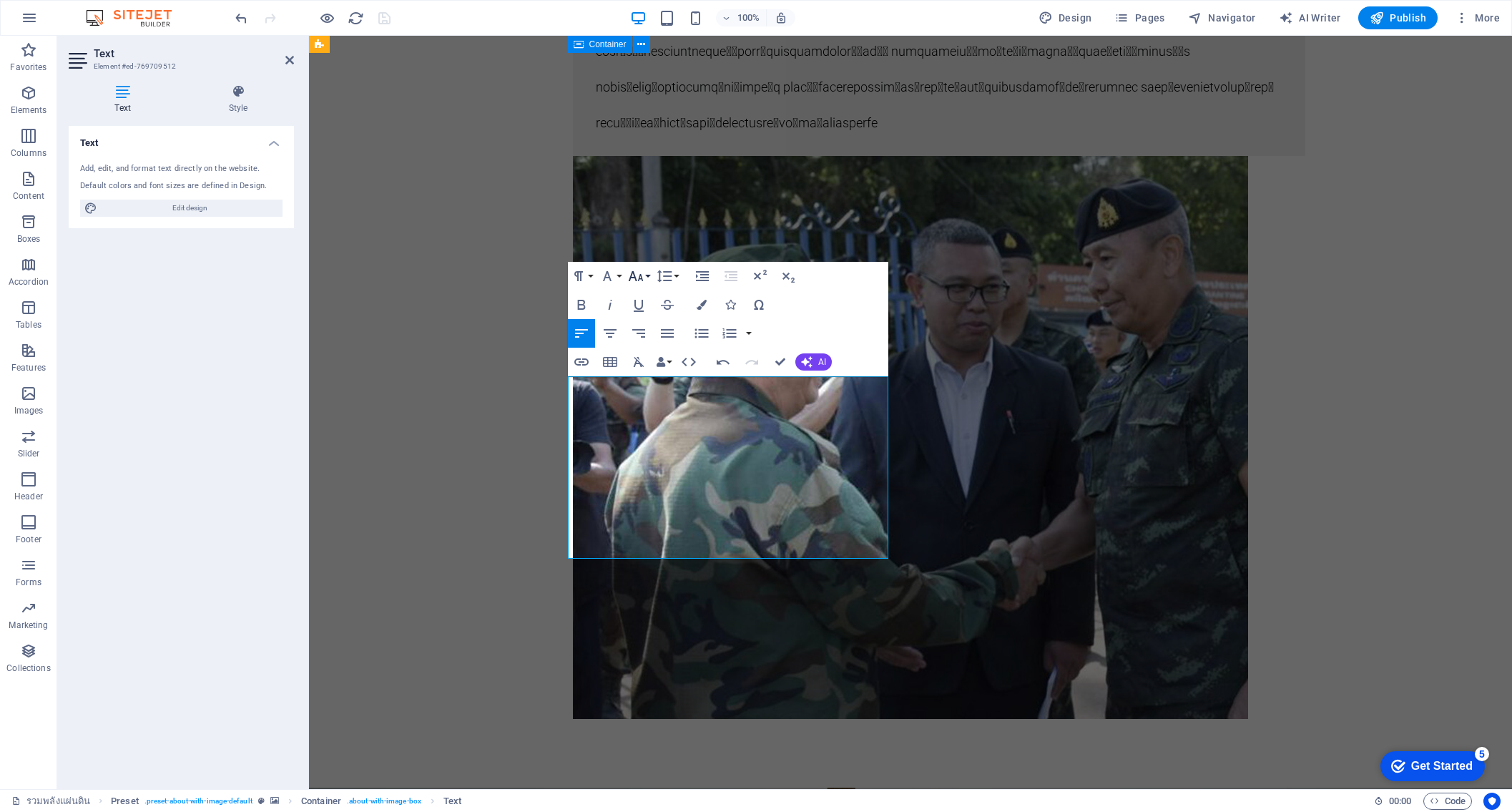
click at [645, 280] on button "Font Size" at bounding box center [639, 276] width 27 height 29
click at [649, 331] on link "18" at bounding box center [651, 331] width 52 height 22
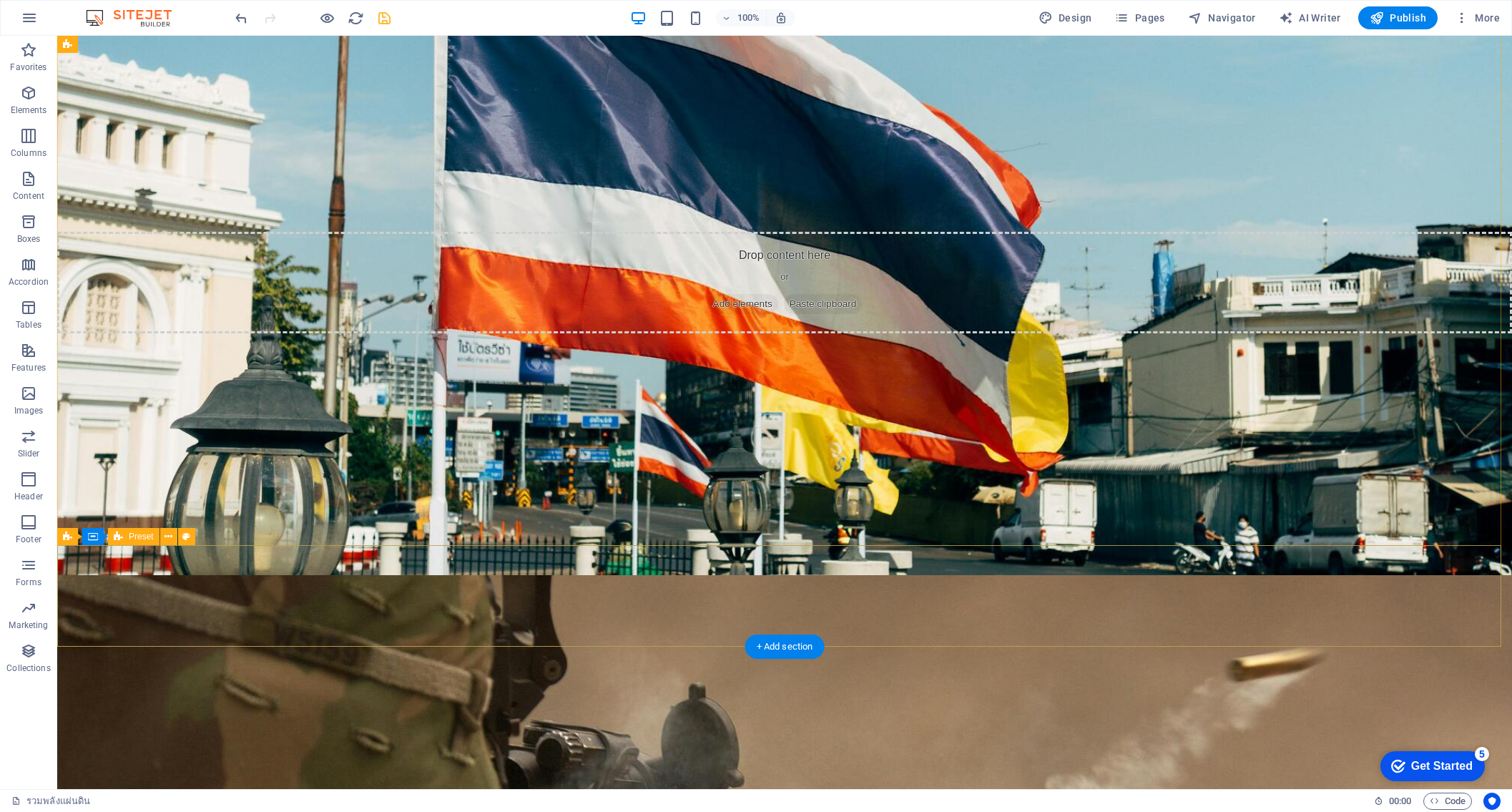
scroll to position [0, 0]
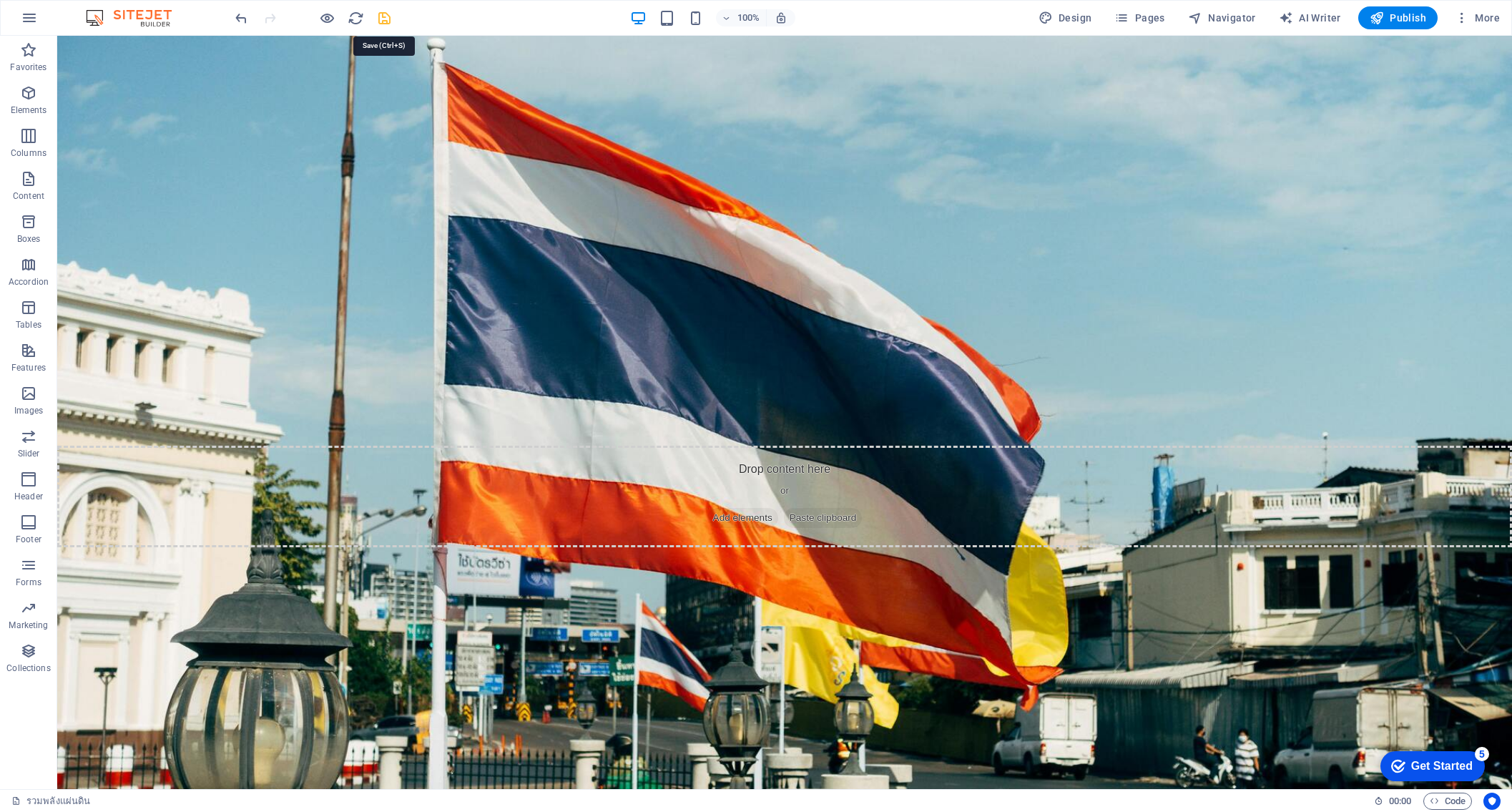
click at [383, 18] on icon "save" at bounding box center [384, 18] width 16 height 16
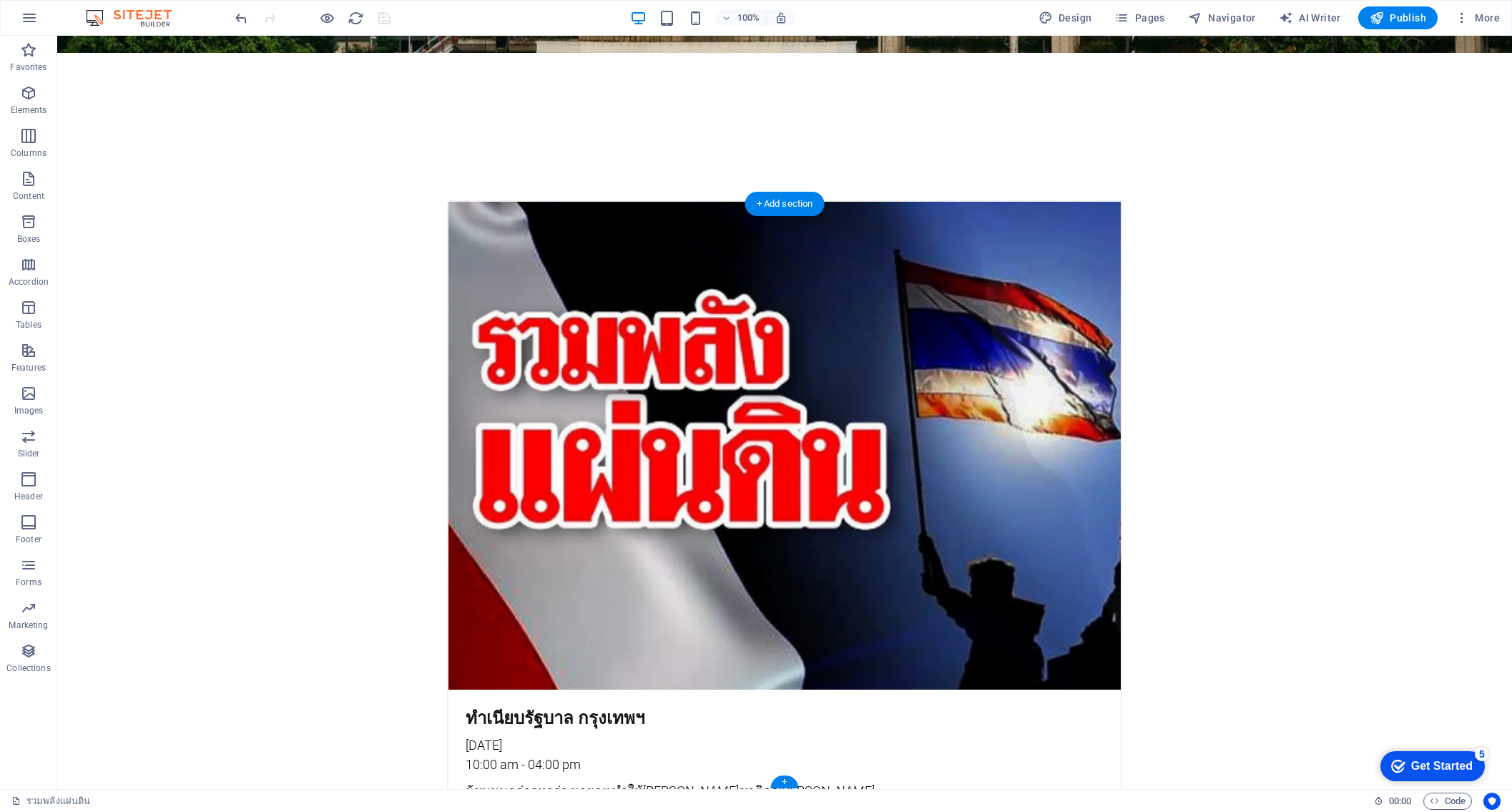
scroll to position [3363, 0]
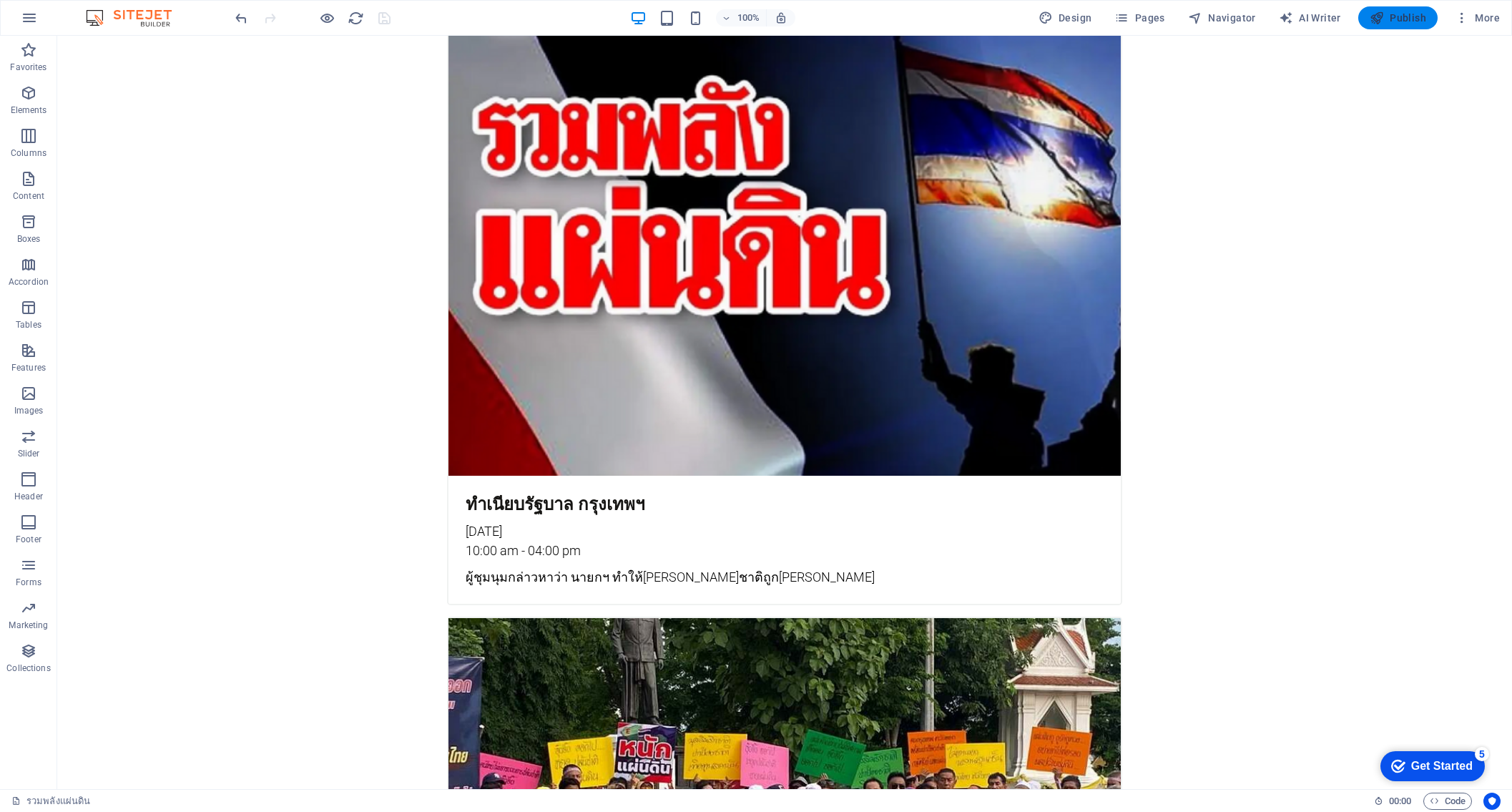
click at [1394, 20] on span "Publish" at bounding box center [1397, 18] width 57 height 14
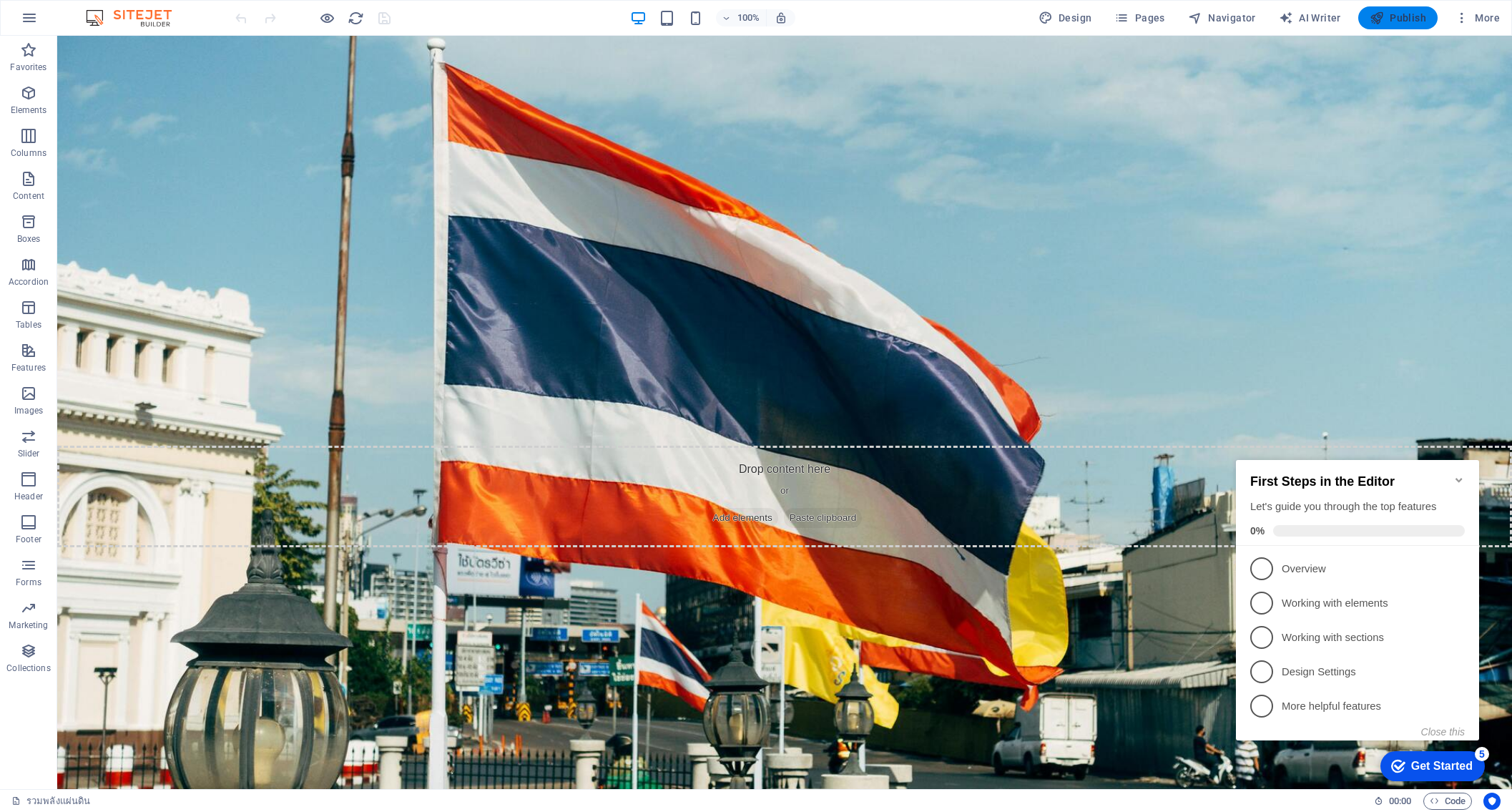
click at [1381, 11] on icon "button" at bounding box center [1377, 18] width 14 height 14
